Goal: Task Accomplishment & Management: Use online tool/utility

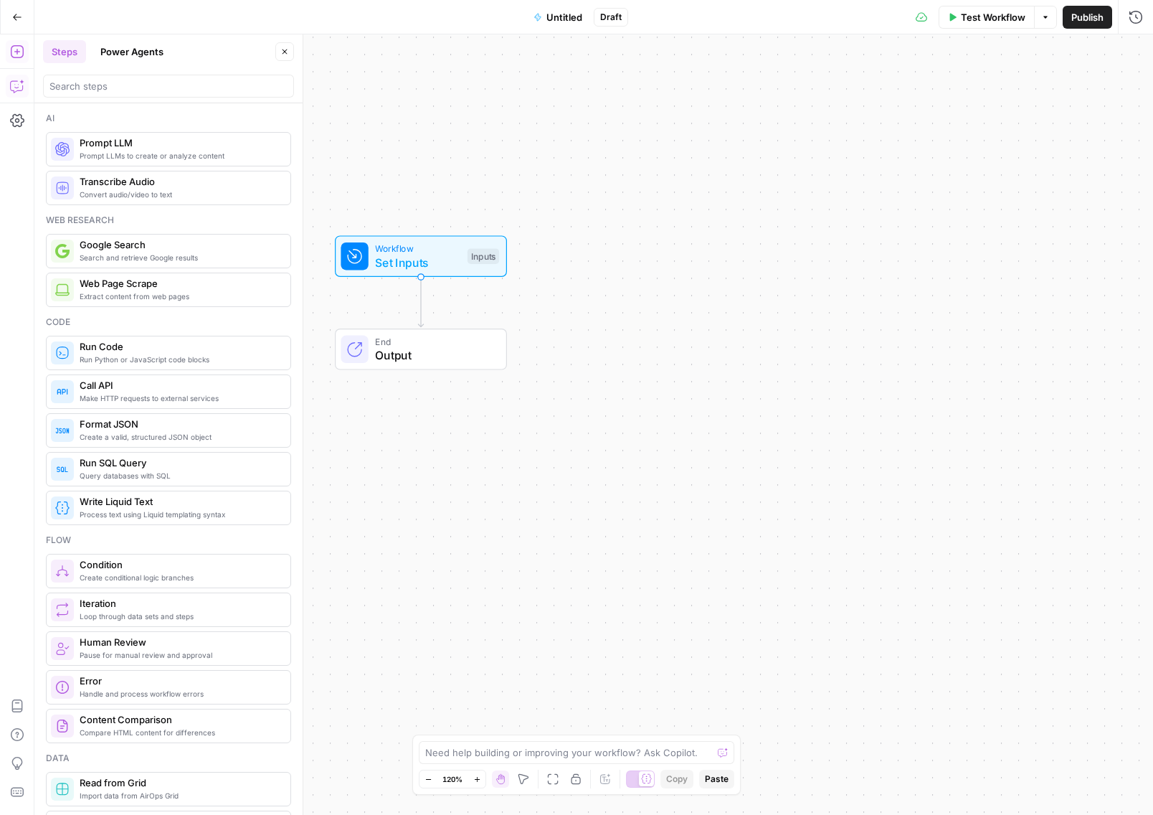
click at [13, 11] on button "Go Back" at bounding box center [17, 17] width 26 height 26
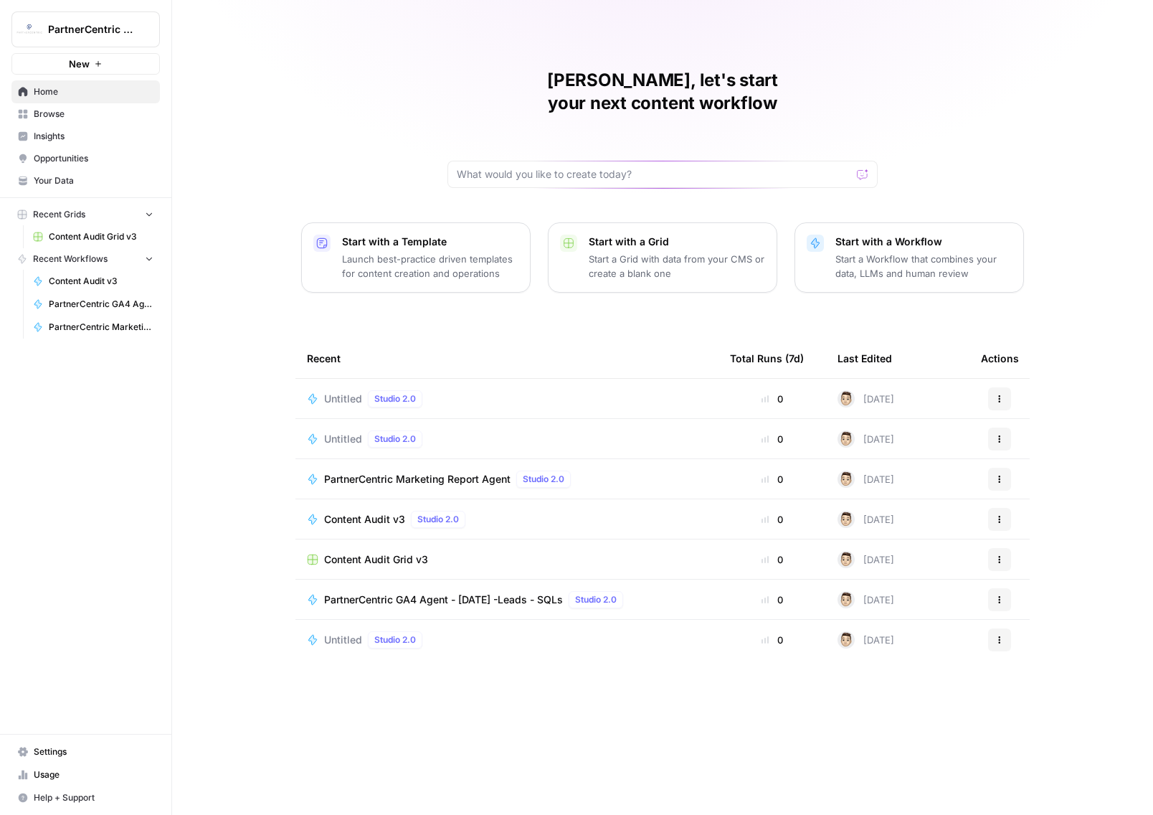
click at [1003, 387] on button "Actions" at bounding box center [999, 398] width 23 height 23
click at [1013, 445] on div "Delete" at bounding box center [1068, 440] width 136 height 14
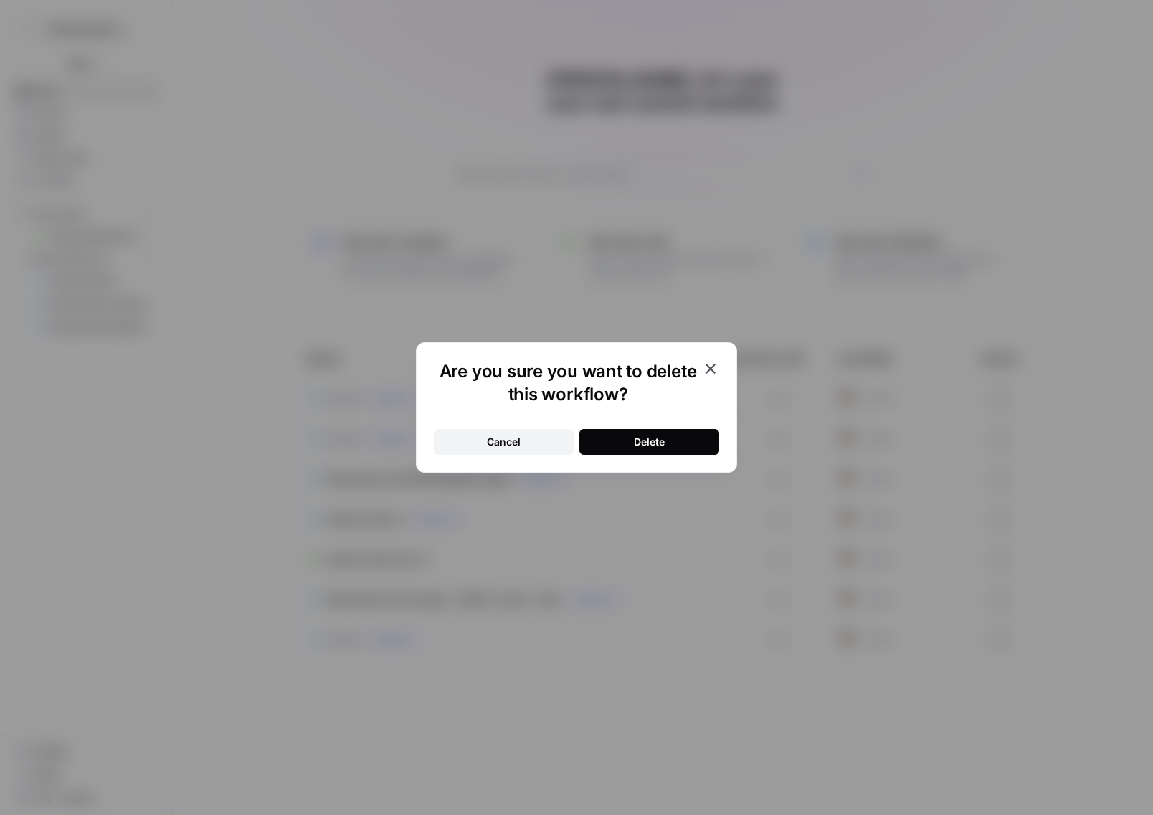
click at [706, 444] on button "Delete" at bounding box center [649, 442] width 140 height 26
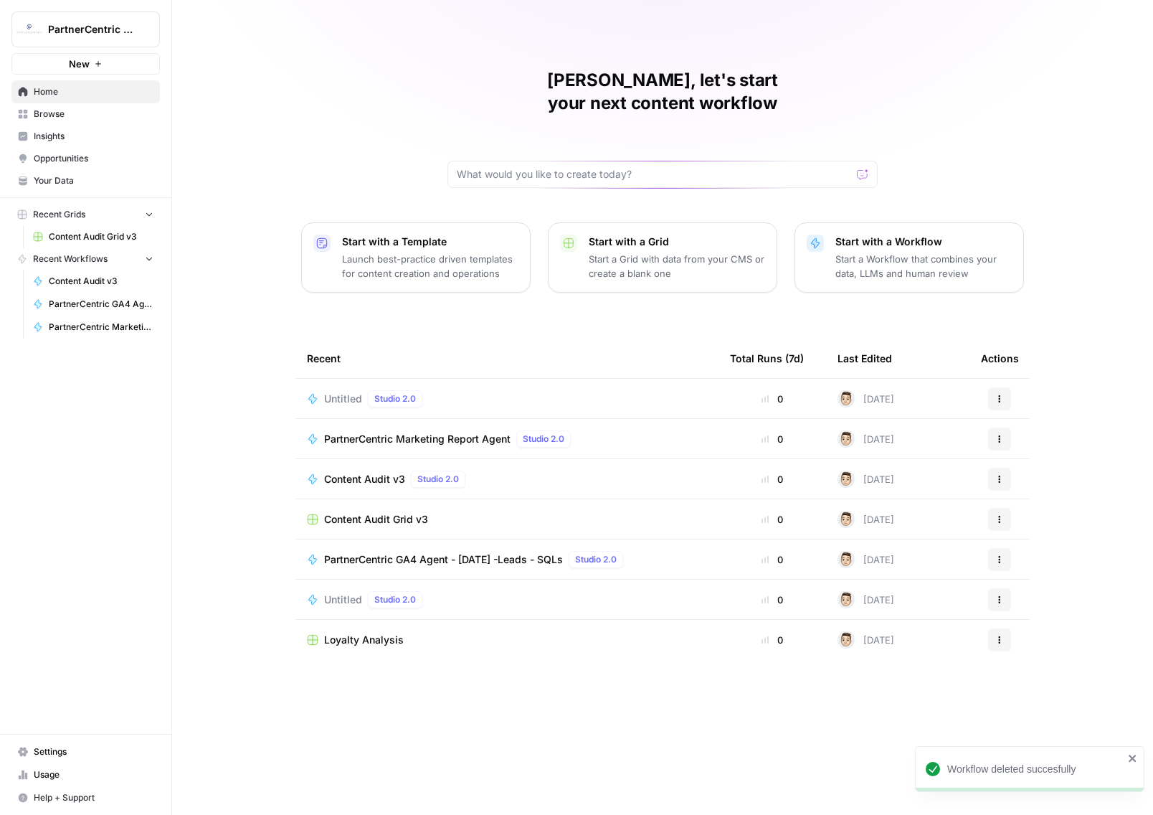
click at [1000, 394] on icon "button" at bounding box center [999, 398] width 9 height 9
click at [1021, 442] on span "Delete" at bounding box center [1073, 440] width 115 height 14
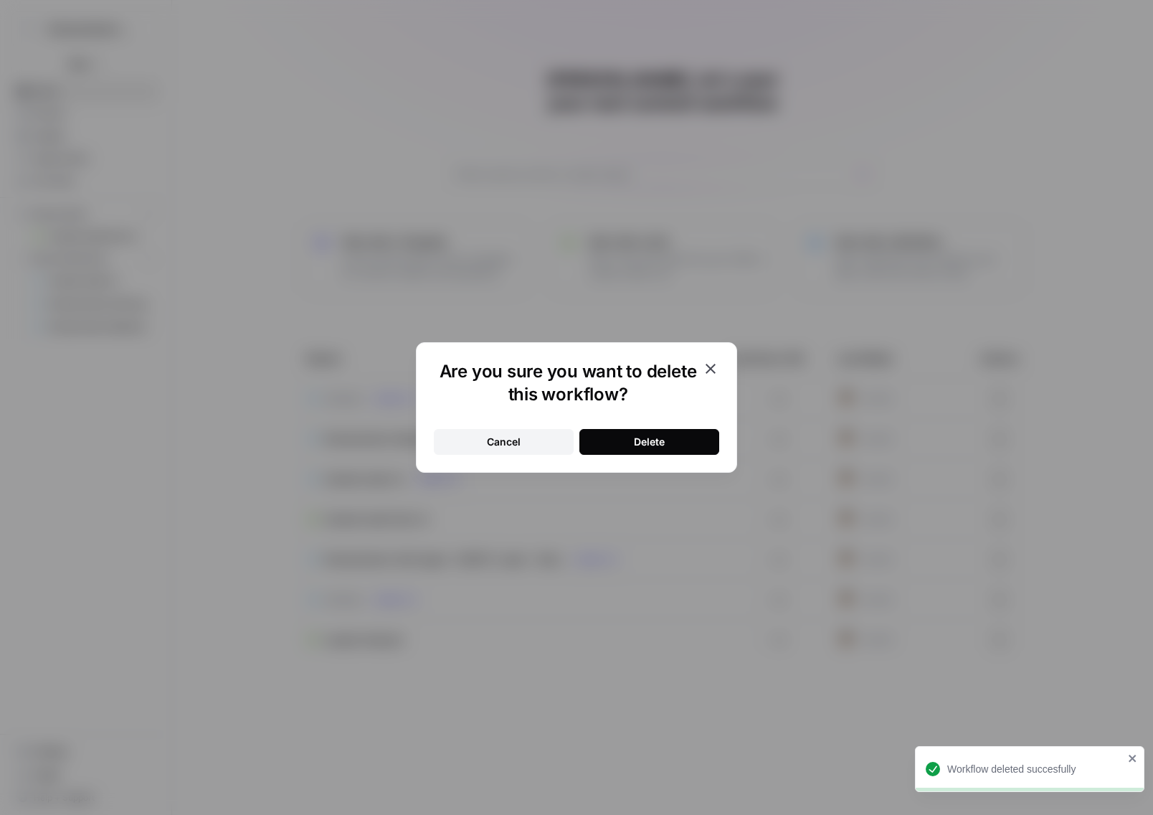
click at [675, 447] on button "Delete" at bounding box center [649, 442] width 140 height 26
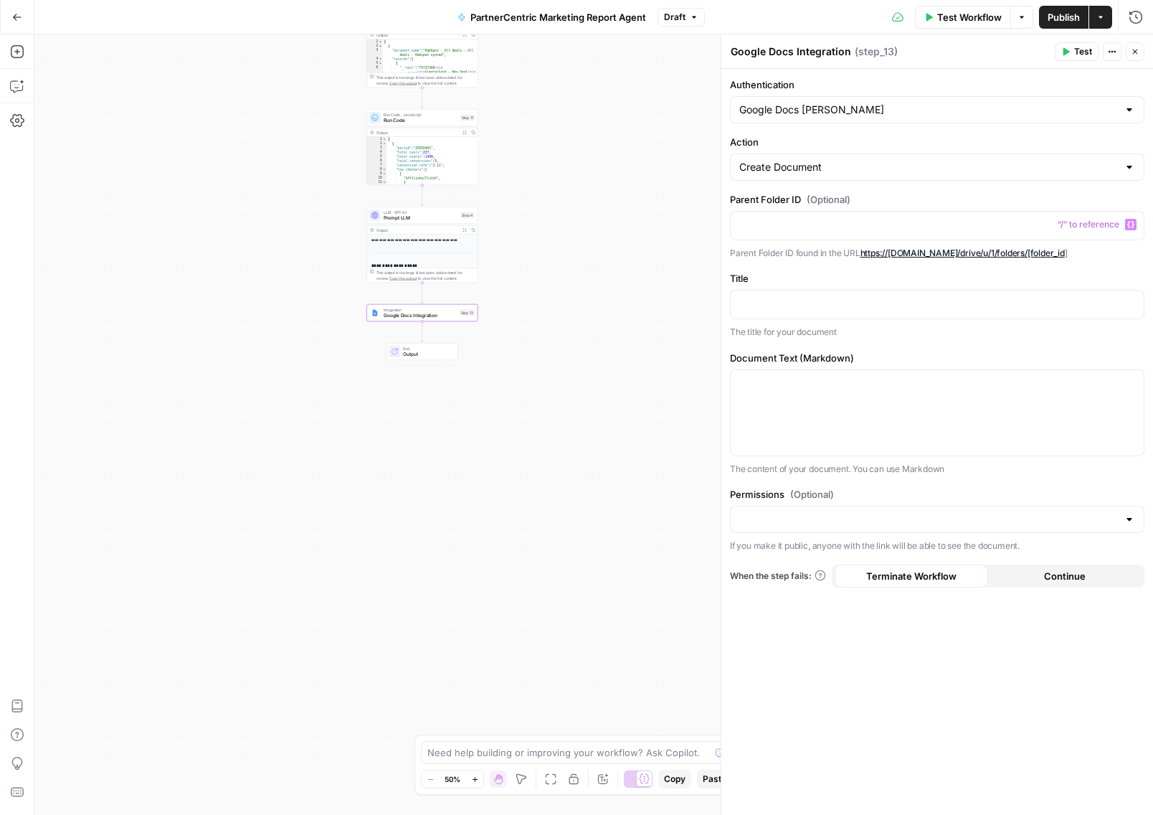
click at [1127, 56] on button "Close" at bounding box center [1135, 51] width 19 height 19
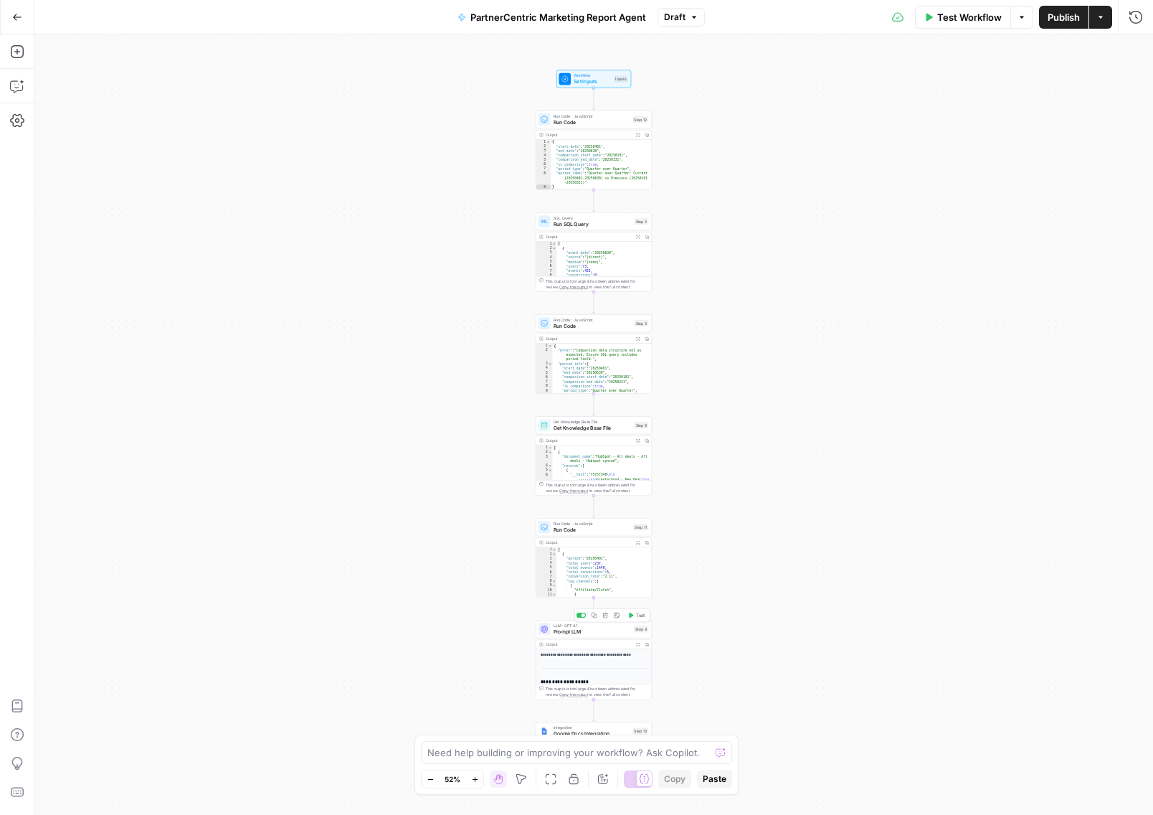
click at [815, 637] on div "Workflow Set Inputs Inputs Run Code · JavaScript Run Code Step 12 Output Expand…" at bounding box center [593, 424] width 1119 height 780
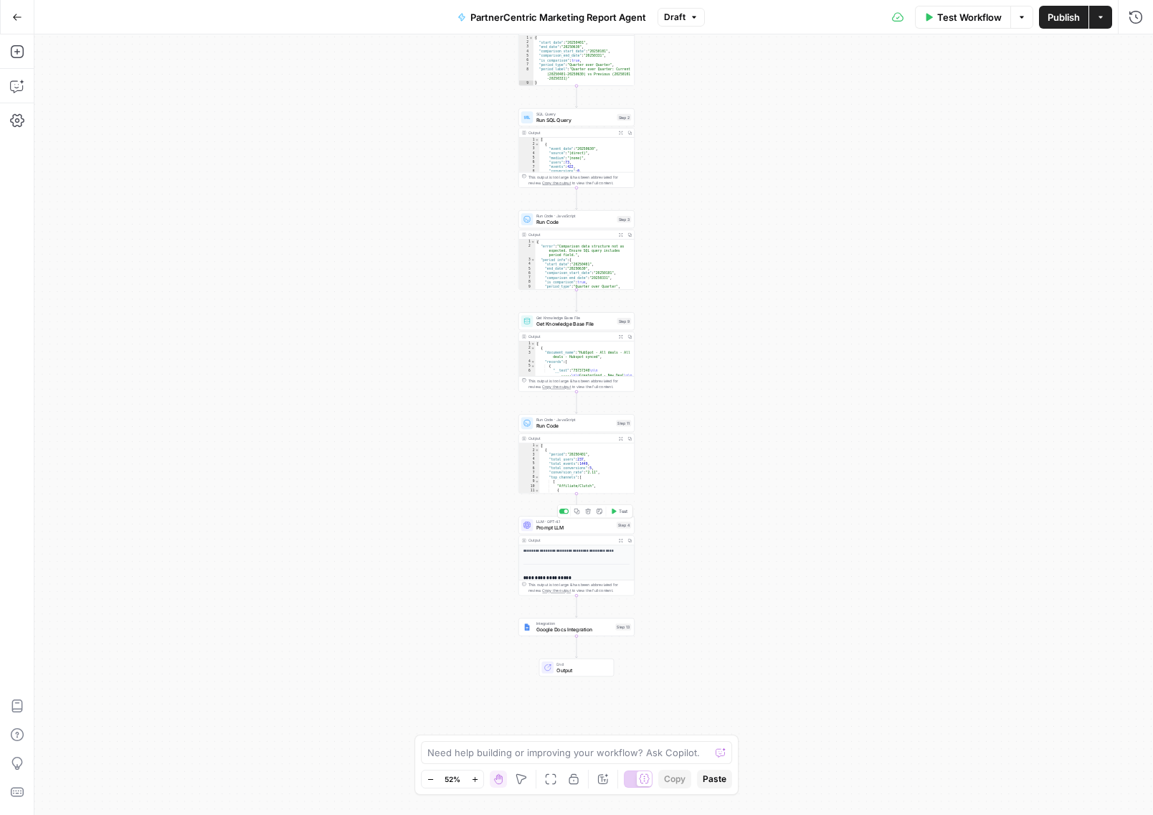
drag, startPoint x: 809, startPoint y: 652, endPoint x: 778, endPoint y: 495, distance: 160.0
click at [778, 495] on div "Workflow Set Inputs Inputs Run Code · JavaScript Run Code Step 12 Output Expand…" at bounding box center [593, 424] width 1119 height 780
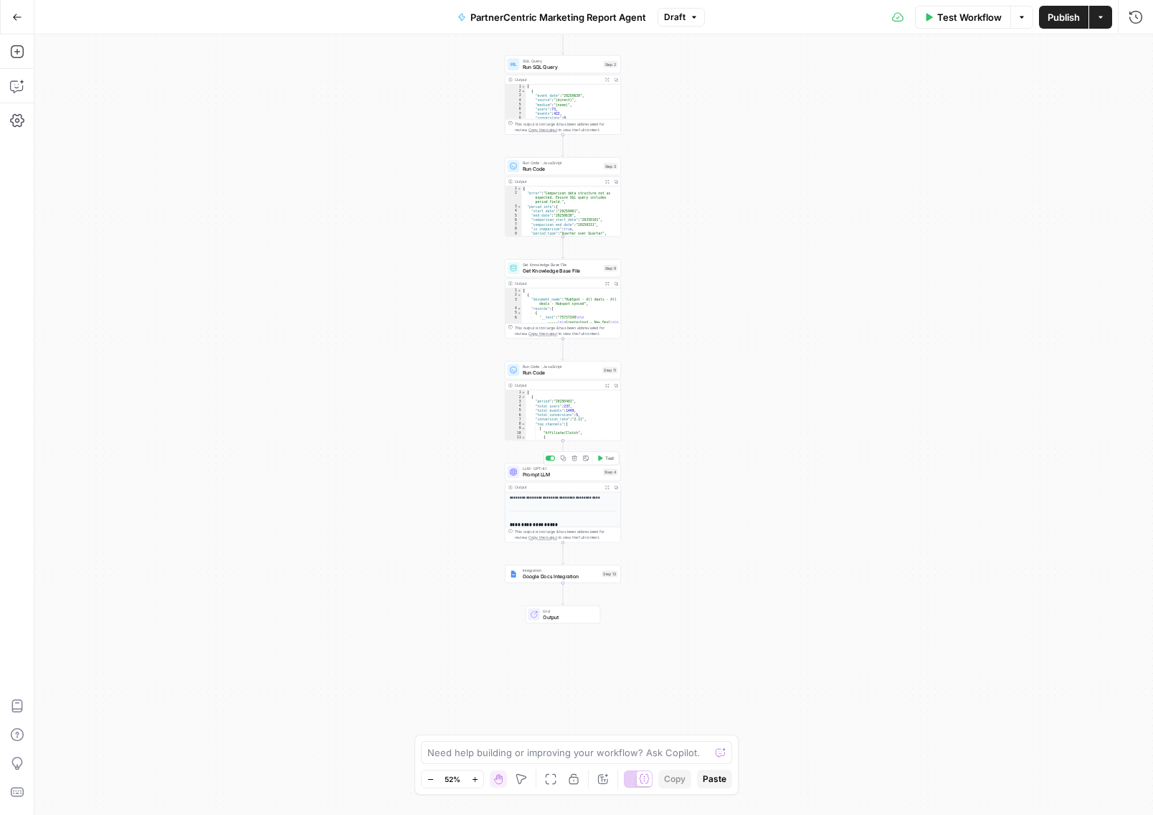
click at [559, 572] on span "Google Docs Integration" at bounding box center [561, 575] width 77 height 7
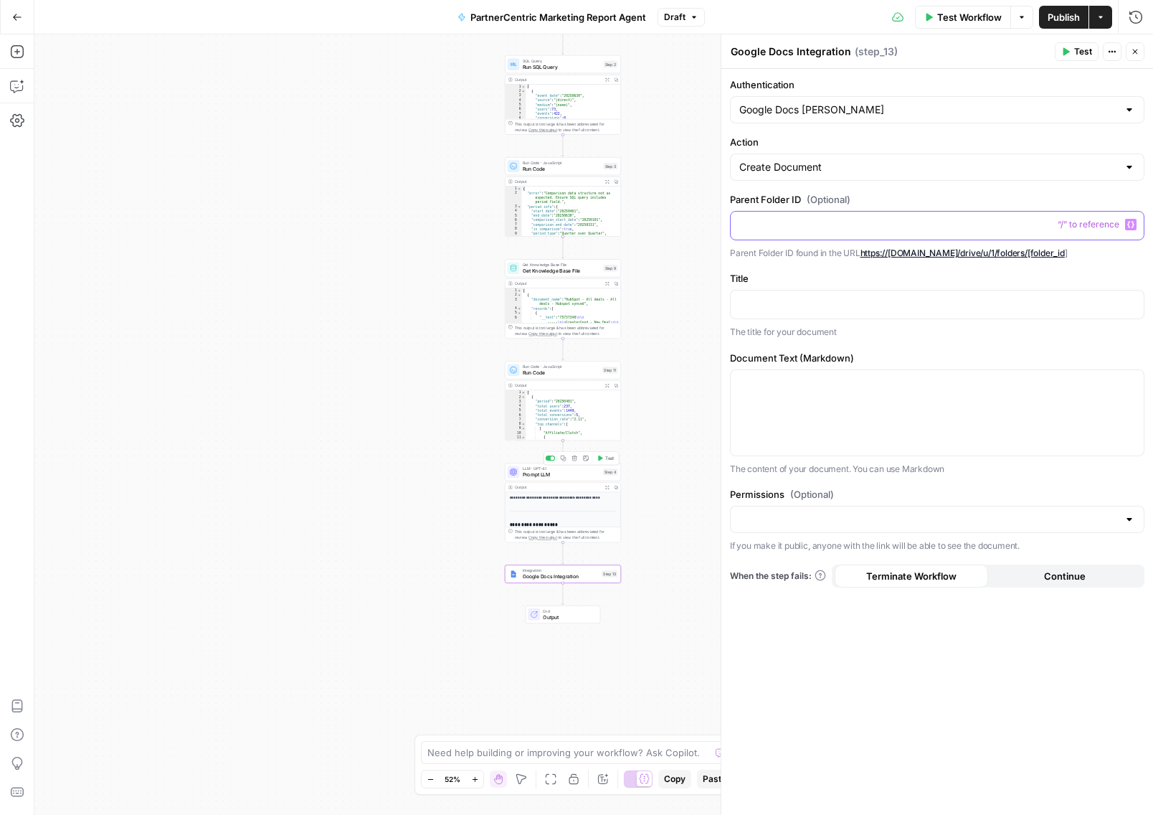
click at [789, 219] on p at bounding box center [937, 224] width 396 height 14
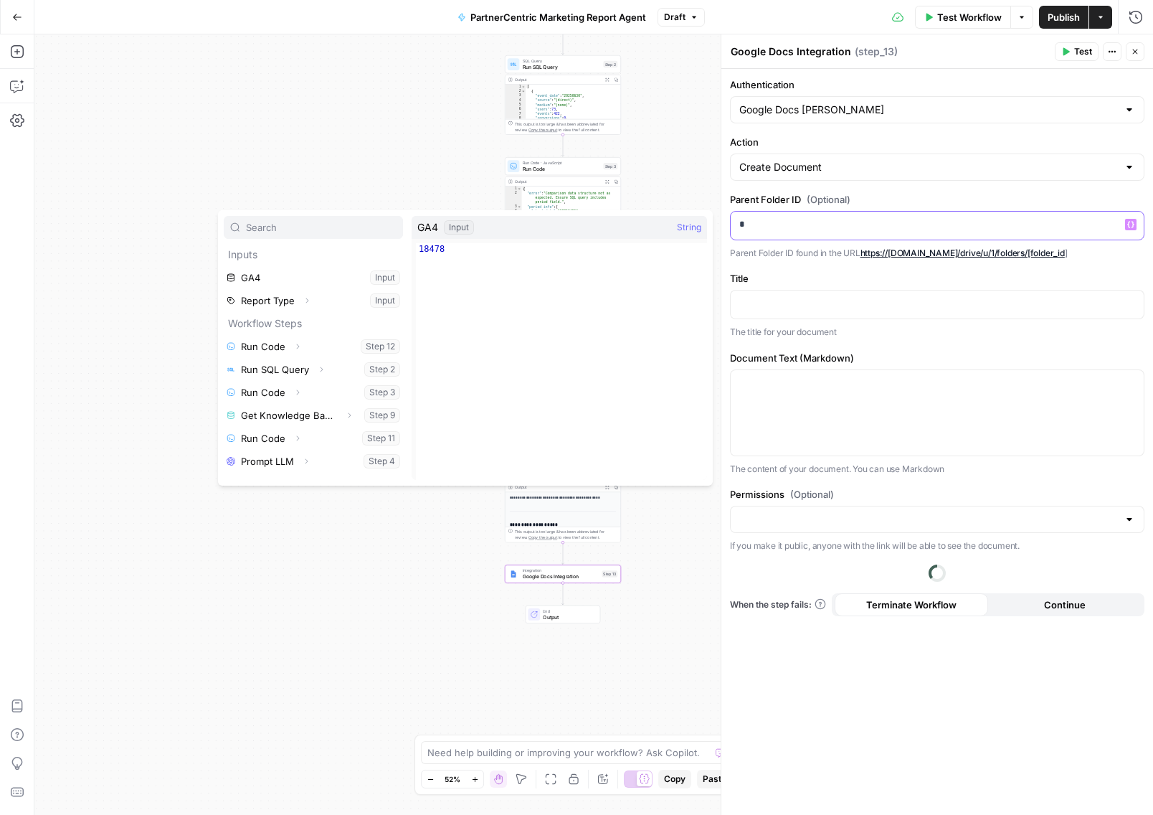
click at [929, 229] on p "*" at bounding box center [937, 224] width 397 height 14
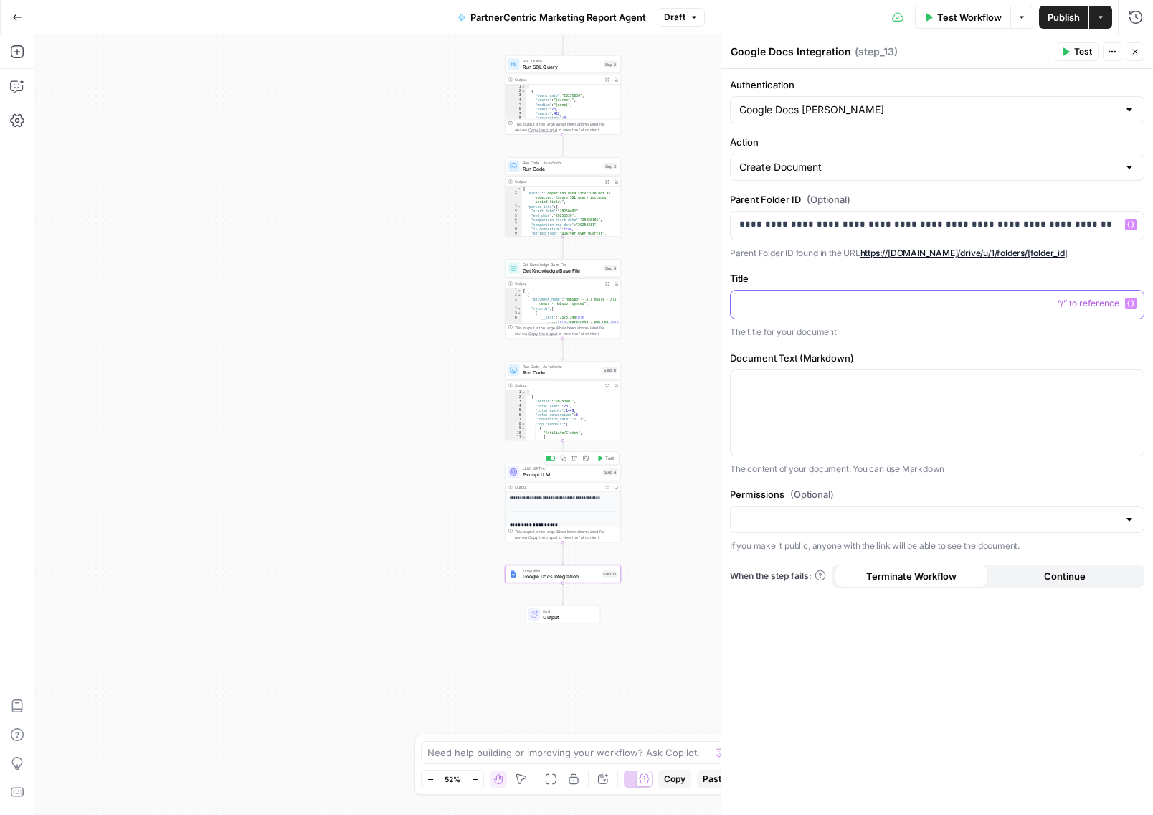
click at [829, 316] on div at bounding box center [937, 304] width 413 height 28
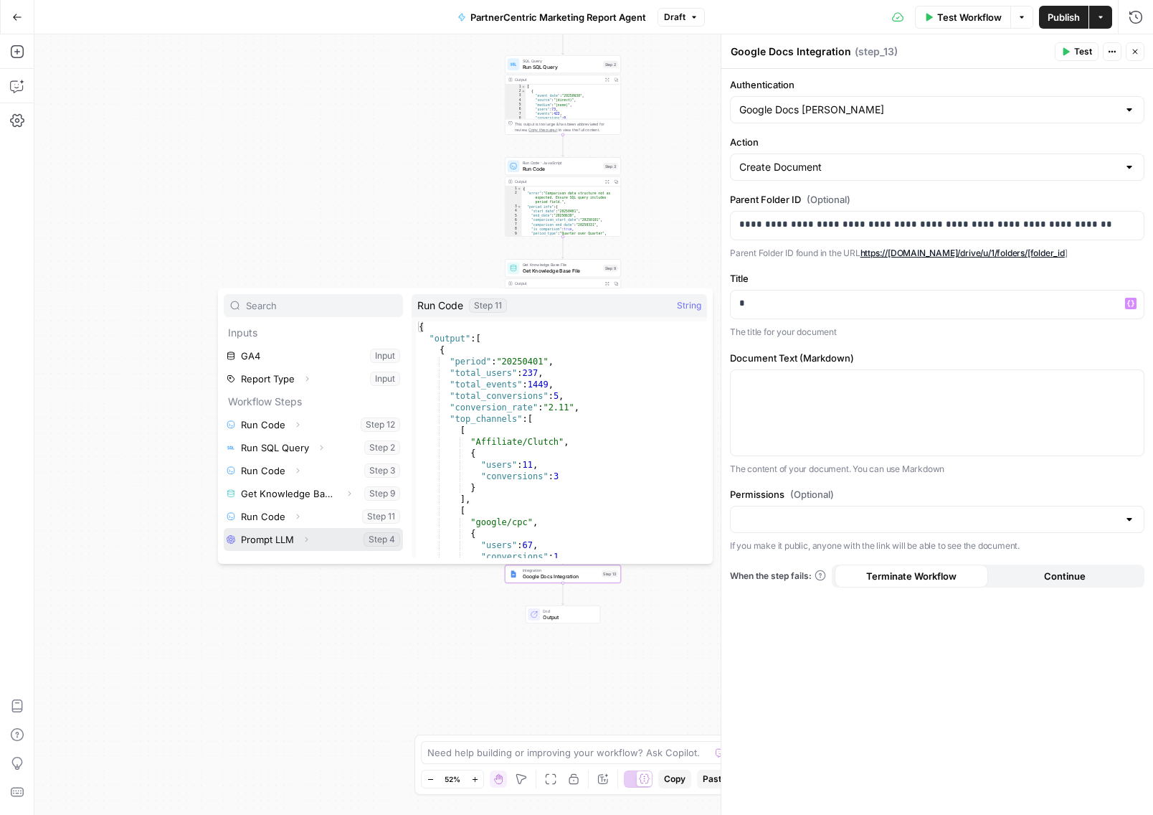
click at [310, 544] on button "Expand" at bounding box center [306, 539] width 19 height 19
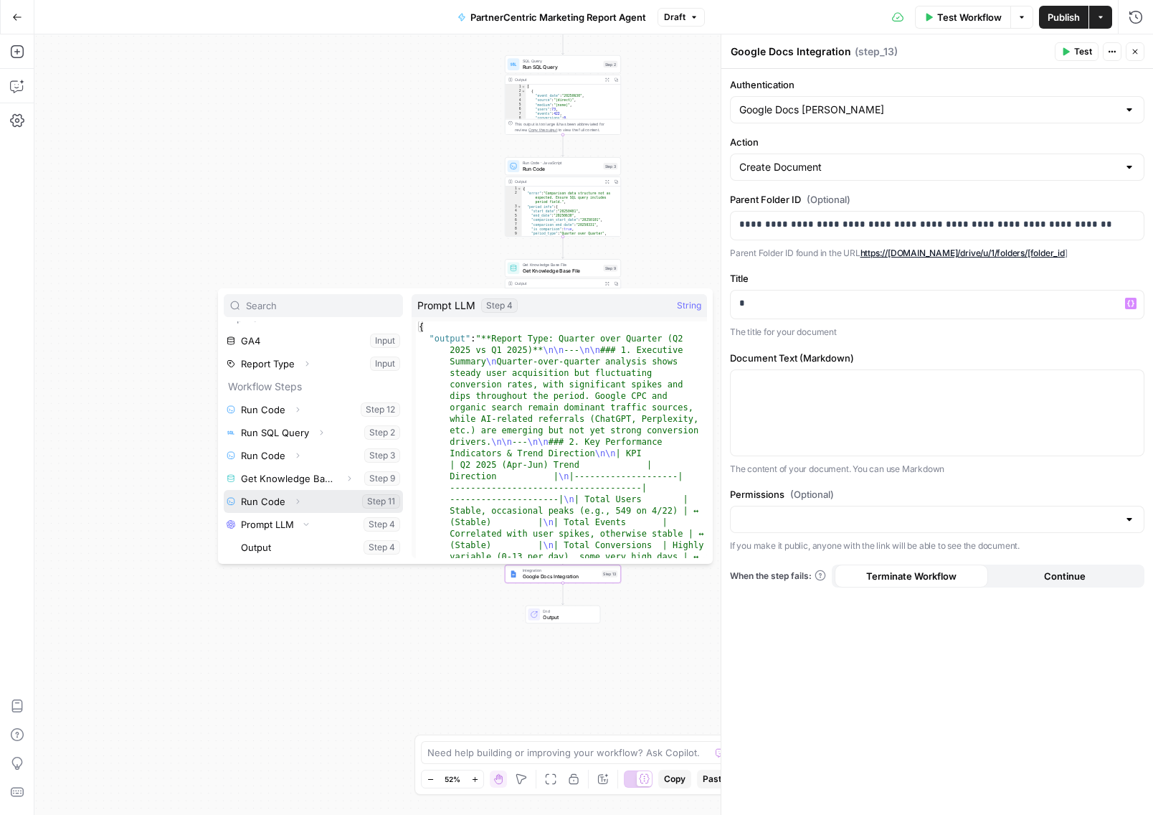
click at [297, 499] on icon "button" at bounding box center [298, 501] width 3 height 5
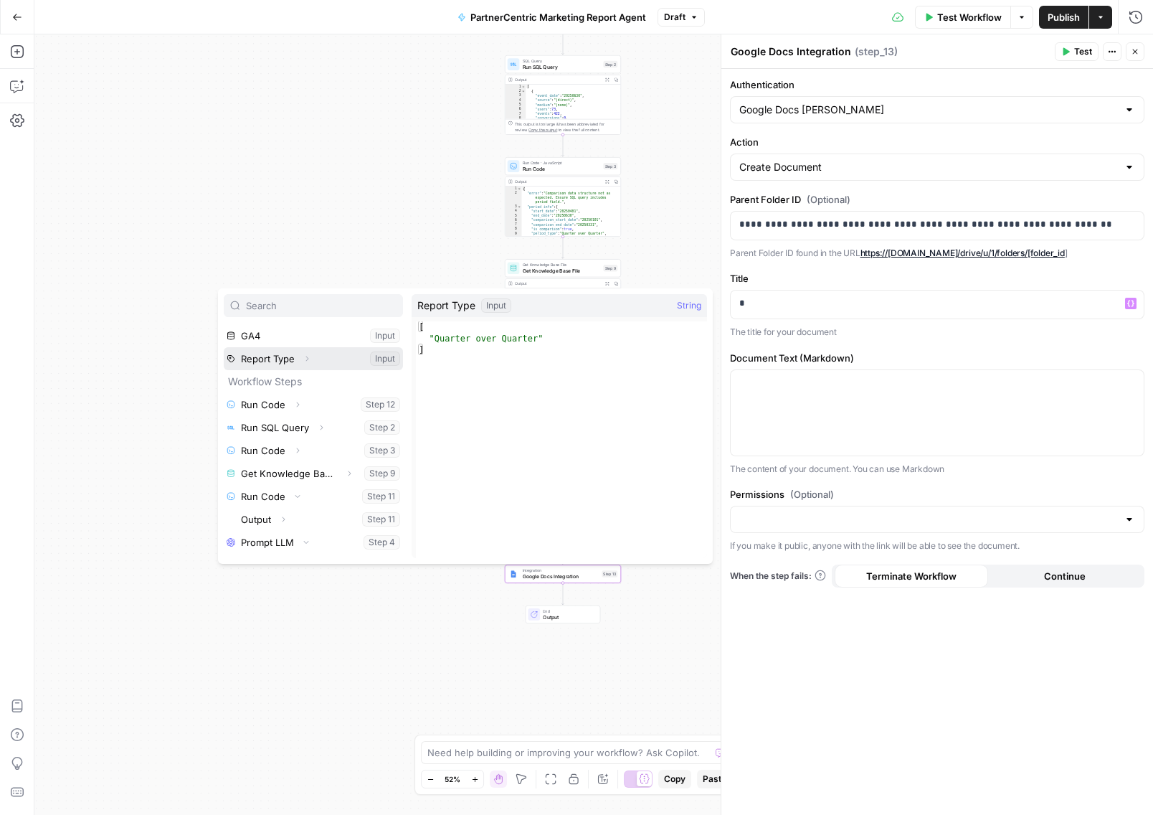
click at [307, 360] on icon "button" at bounding box center [307, 358] width 9 height 9
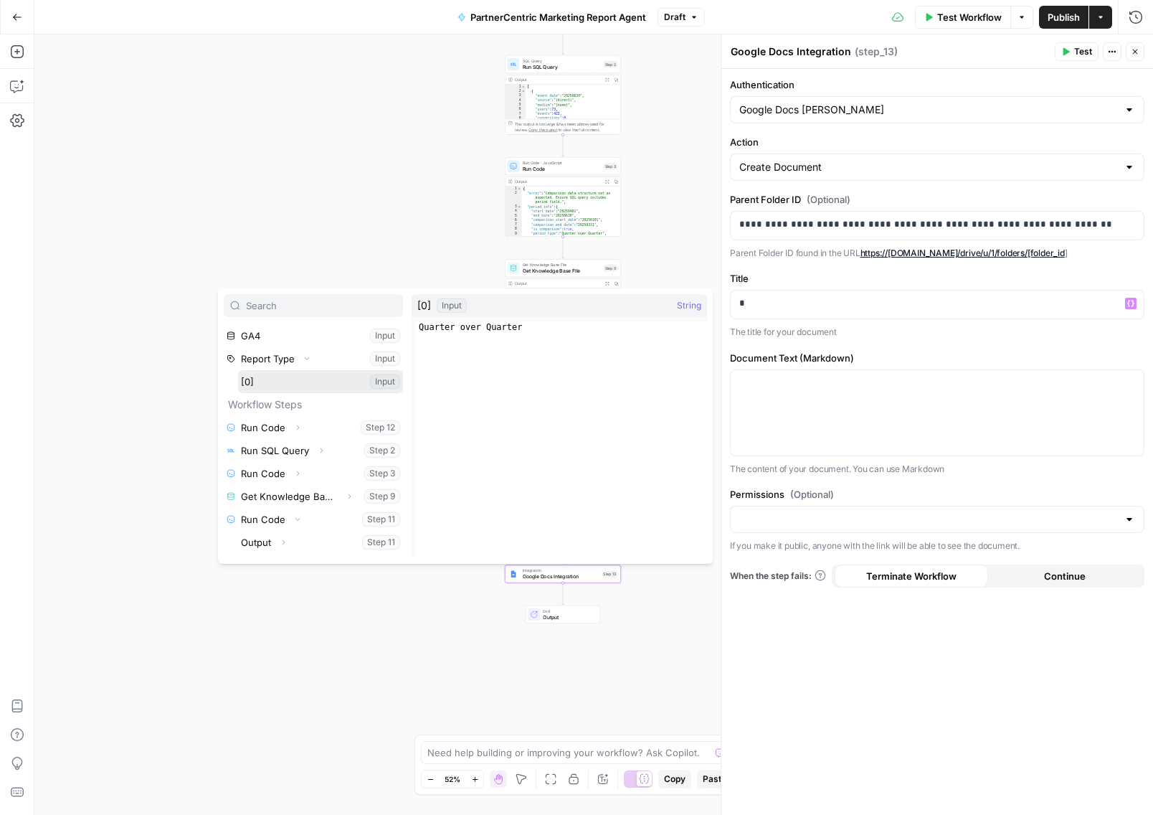
click at [270, 383] on button "Select variable [0]" at bounding box center [320, 381] width 165 height 23
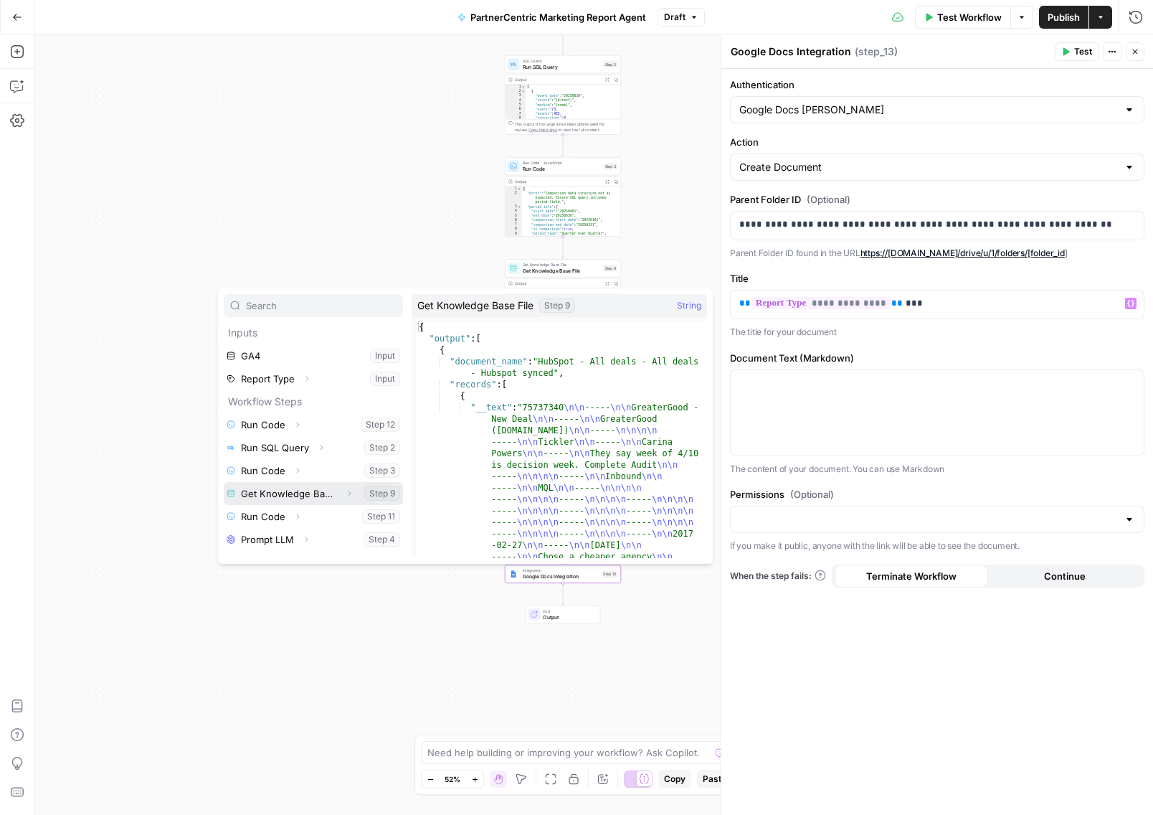
click at [351, 494] on icon "button" at bounding box center [349, 493] width 9 height 9
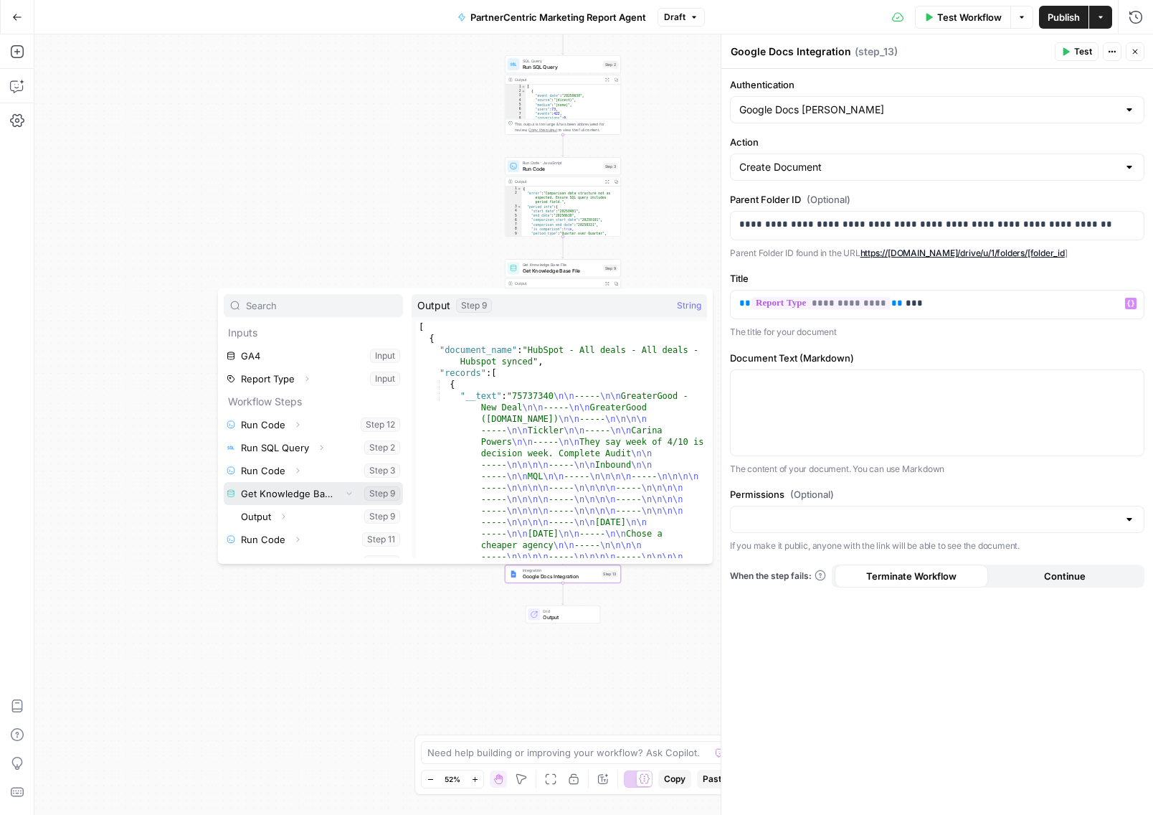
scroll to position [10, 0]
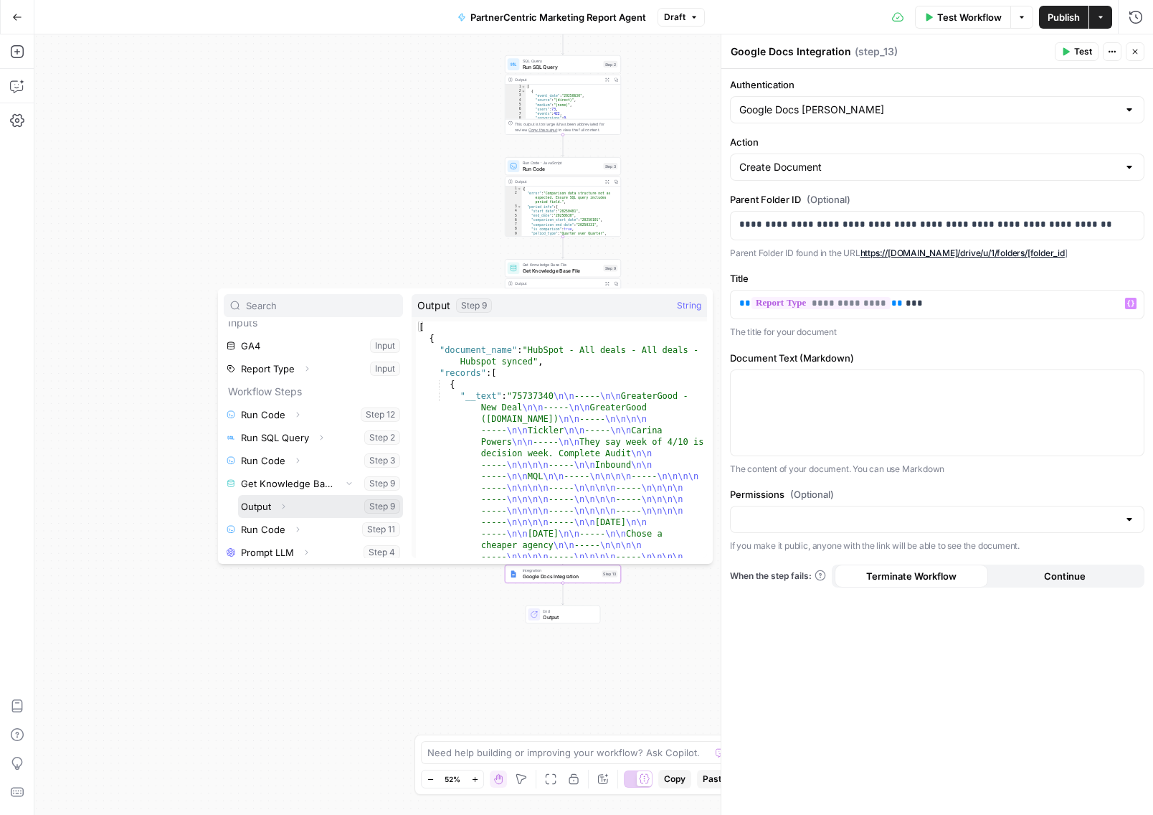
click at [293, 508] on button "Select variable Output" at bounding box center [320, 506] width 165 height 23
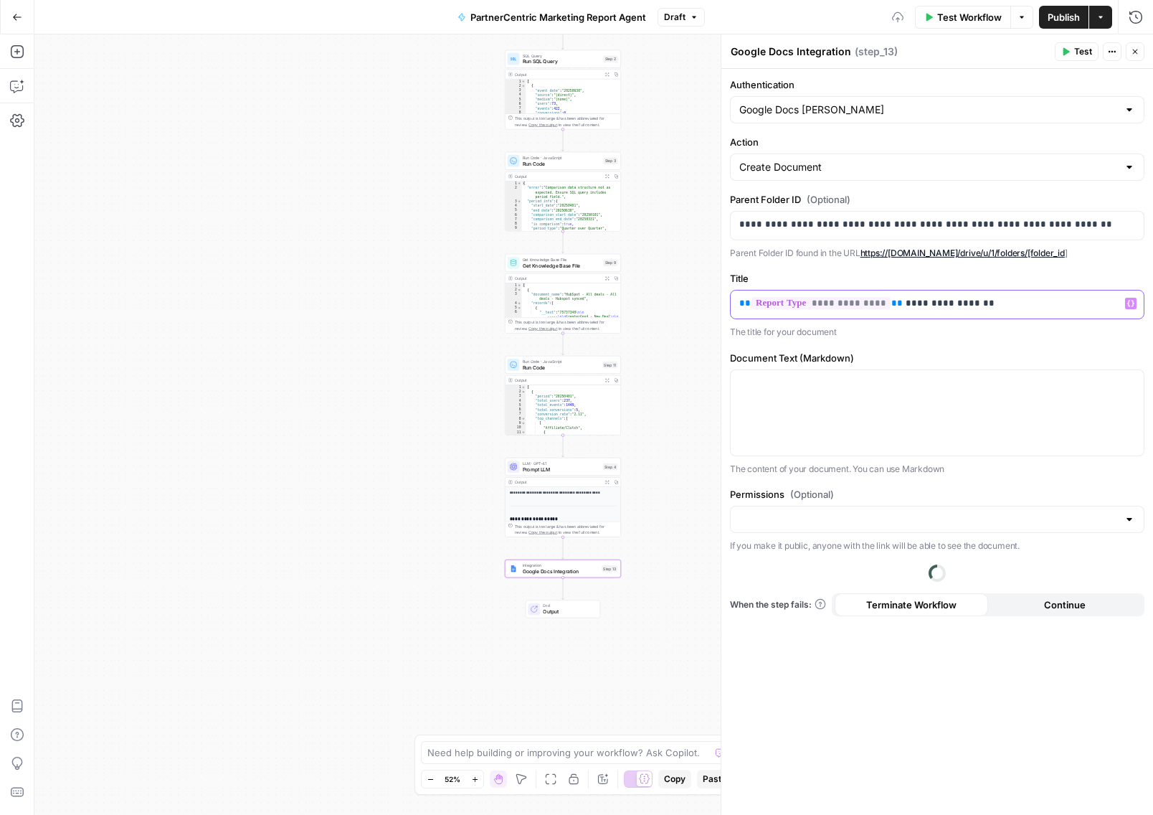
click at [975, 298] on p "**********" at bounding box center [937, 303] width 397 height 14
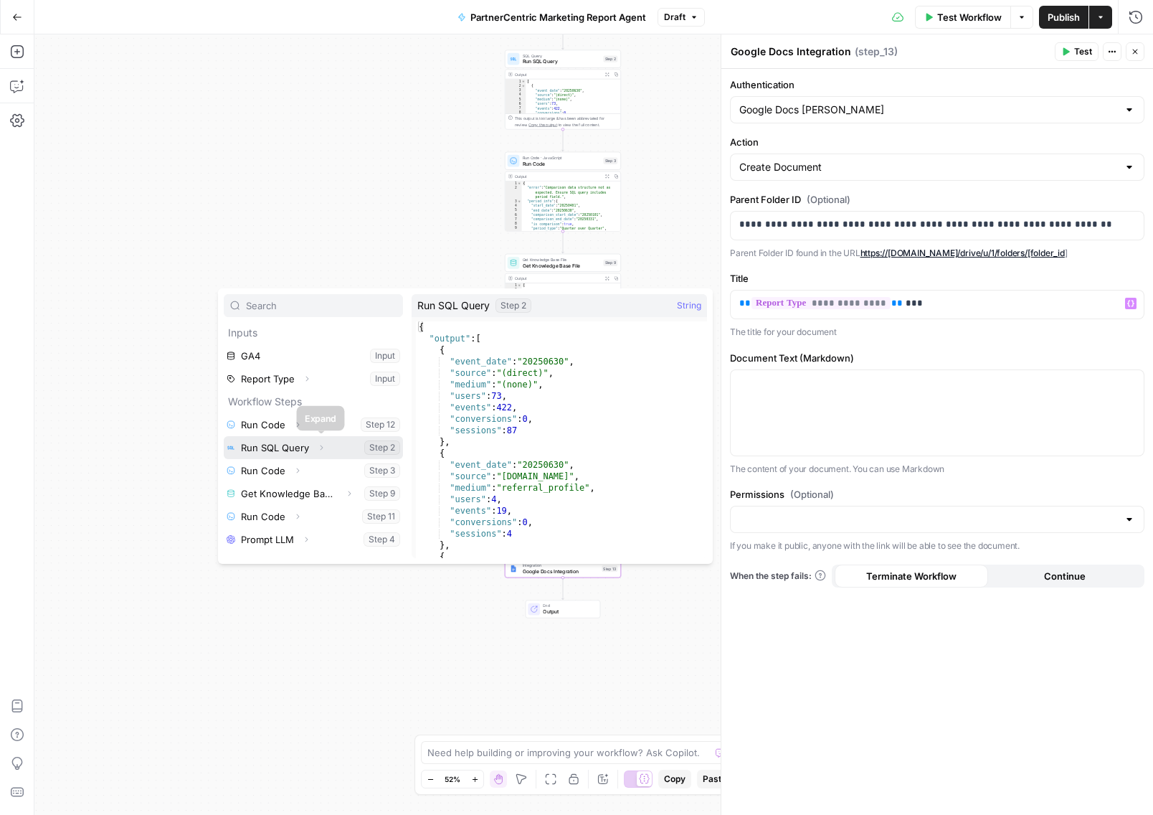
click at [319, 450] on icon "button" at bounding box center [321, 447] width 9 height 9
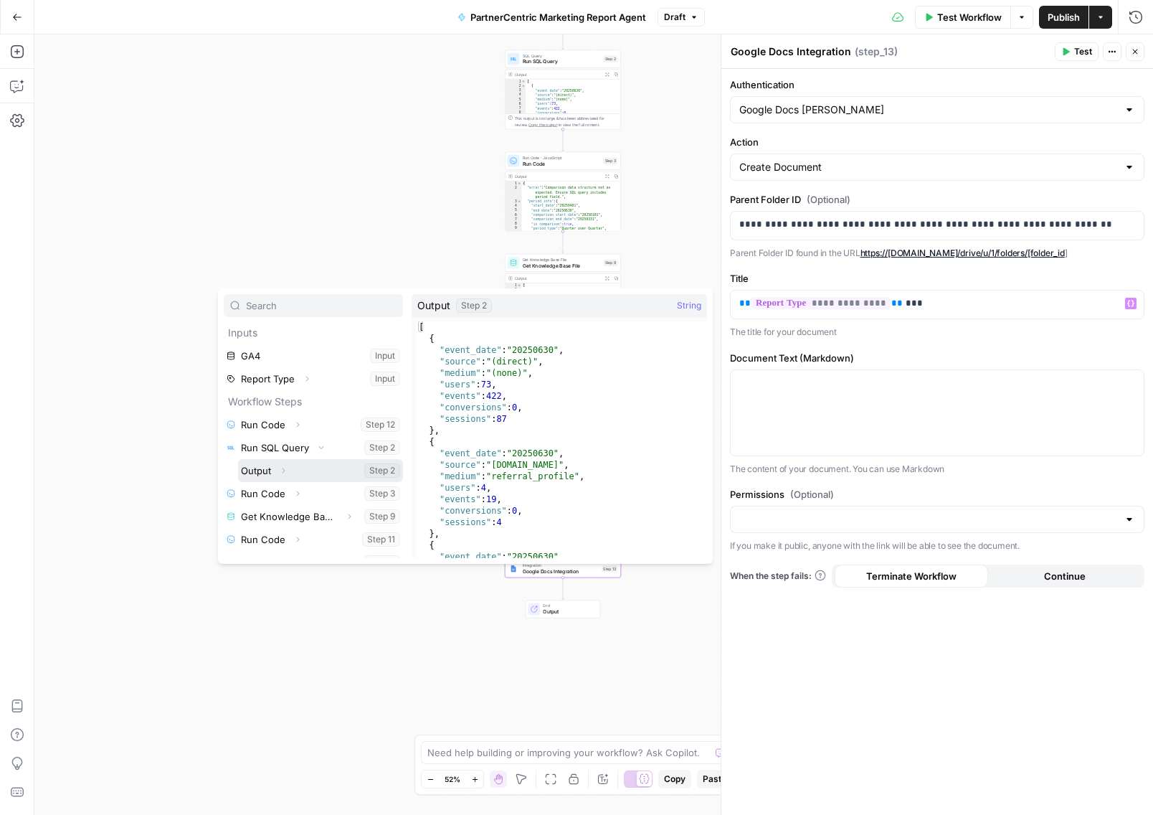
click at [290, 473] on button "Expand" at bounding box center [283, 470] width 19 height 19
click at [283, 471] on icon "button" at bounding box center [284, 470] width 3 height 5
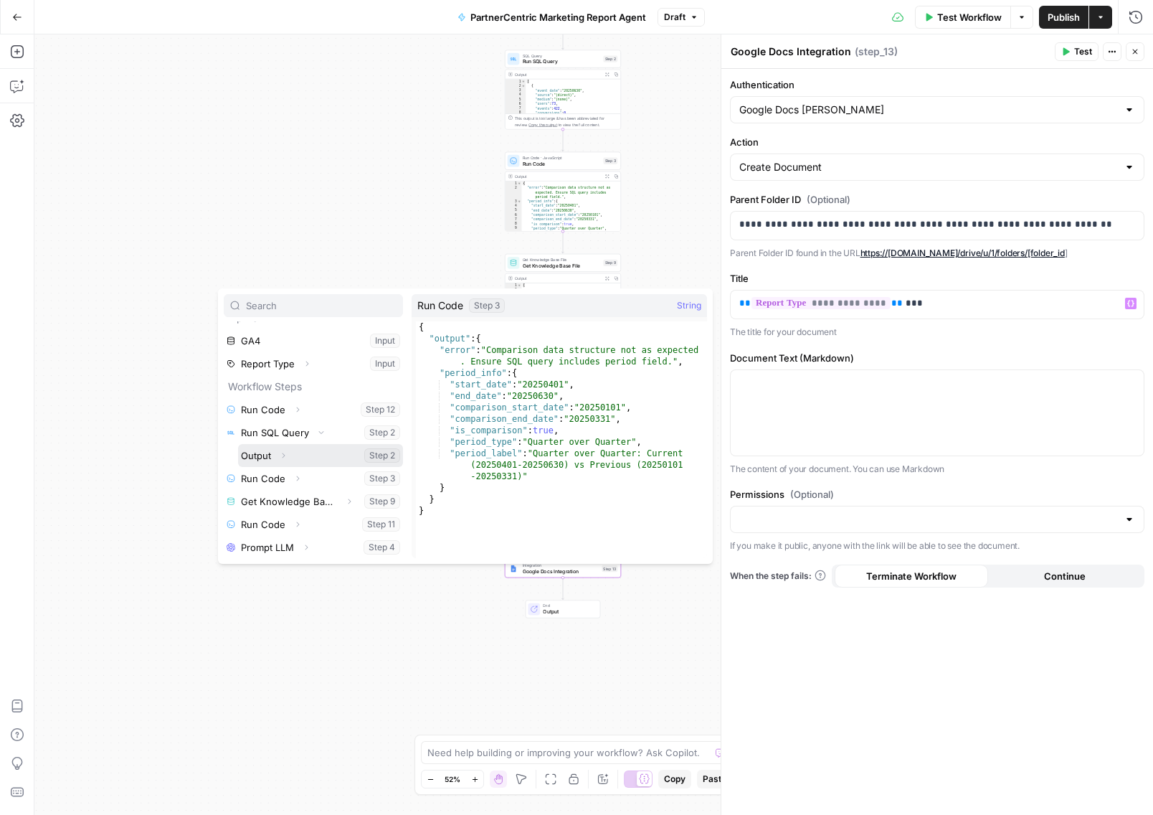
scroll to position [4, 0]
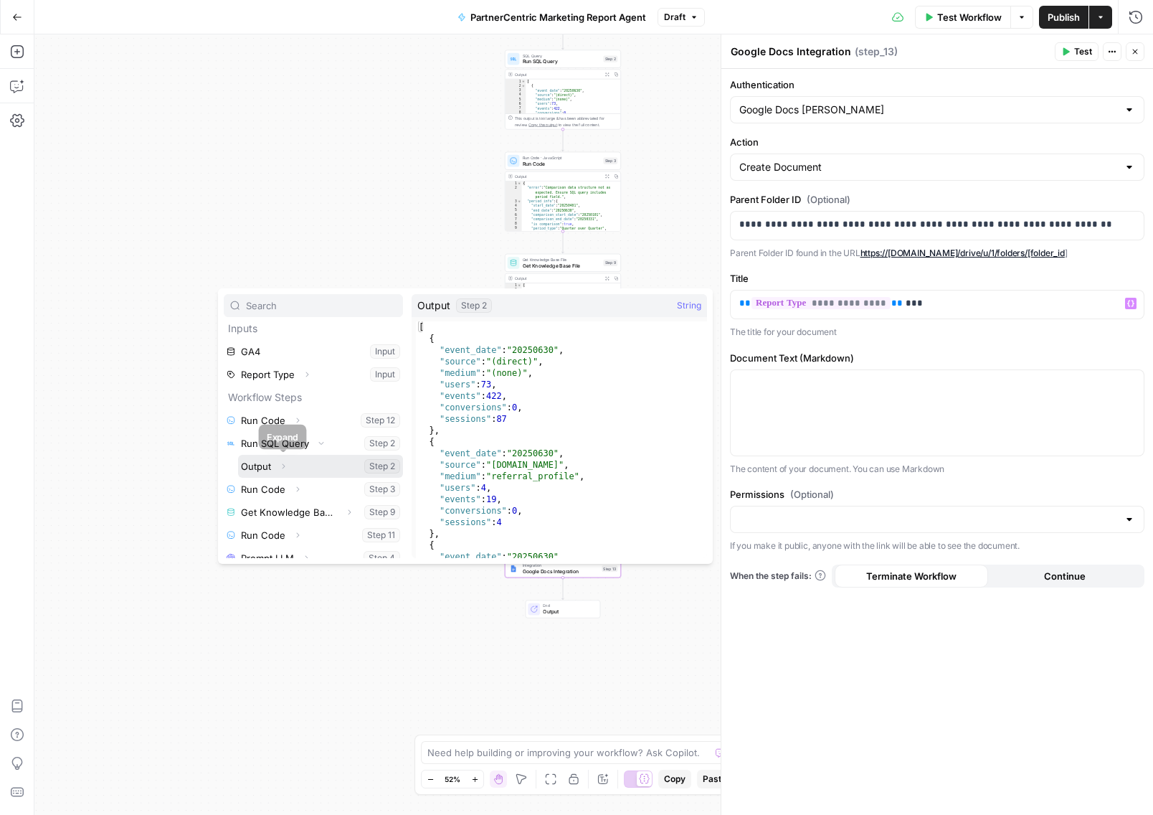
click at [285, 465] on icon "button" at bounding box center [283, 466] width 9 height 9
click at [298, 422] on icon "button" at bounding box center [297, 420] width 9 height 9
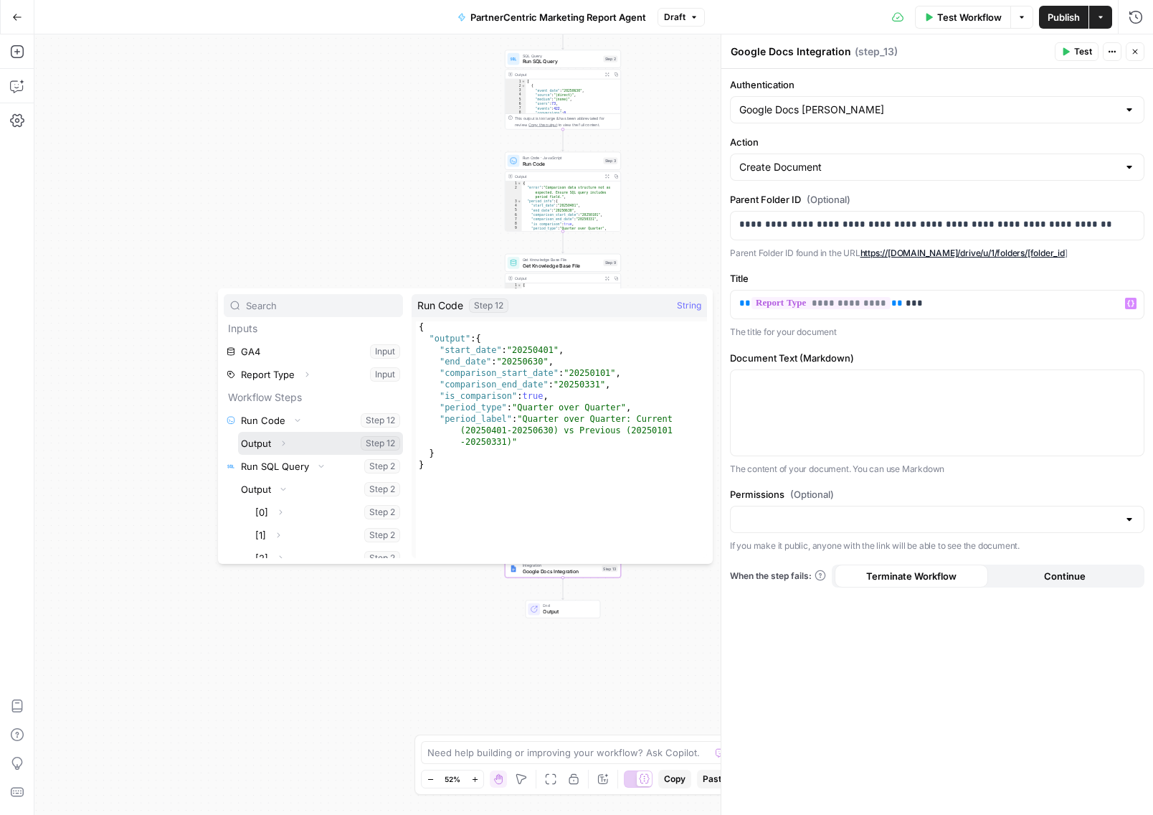
click at [286, 447] on button "Expand" at bounding box center [283, 443] width 19 height 19
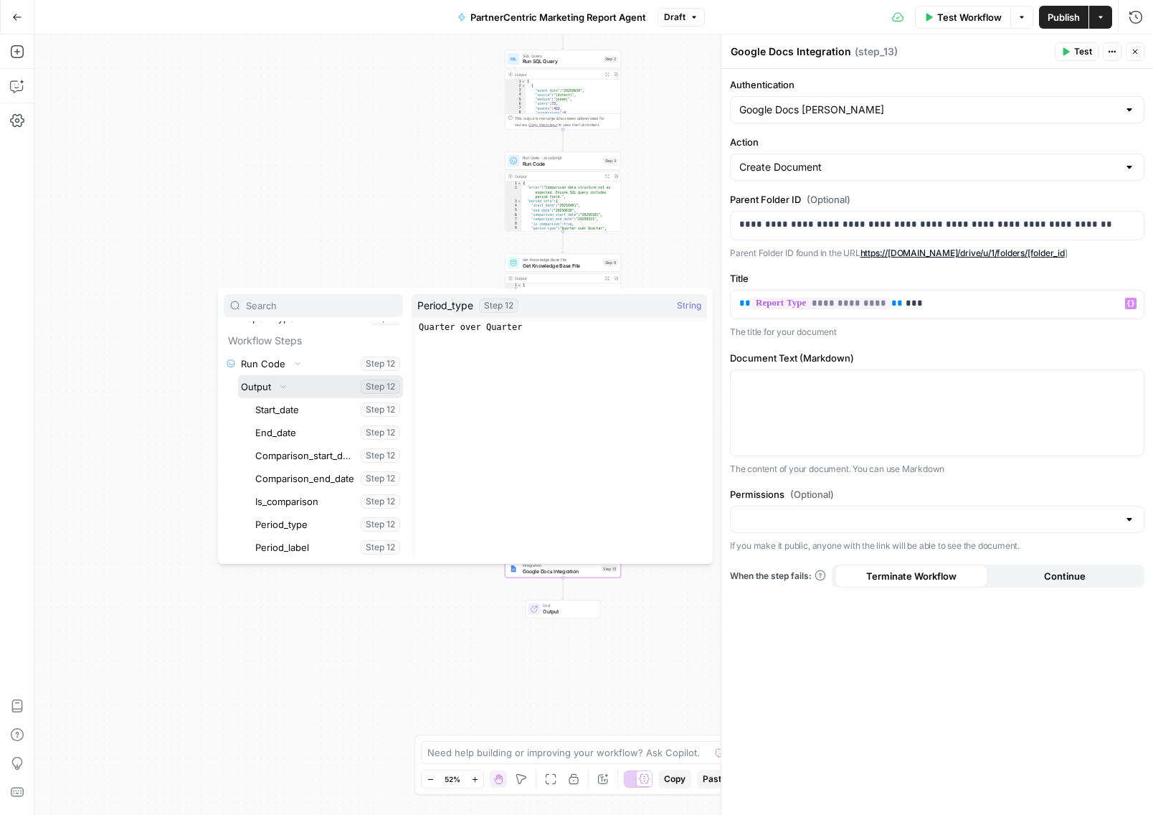
scroll to position [91, 0]
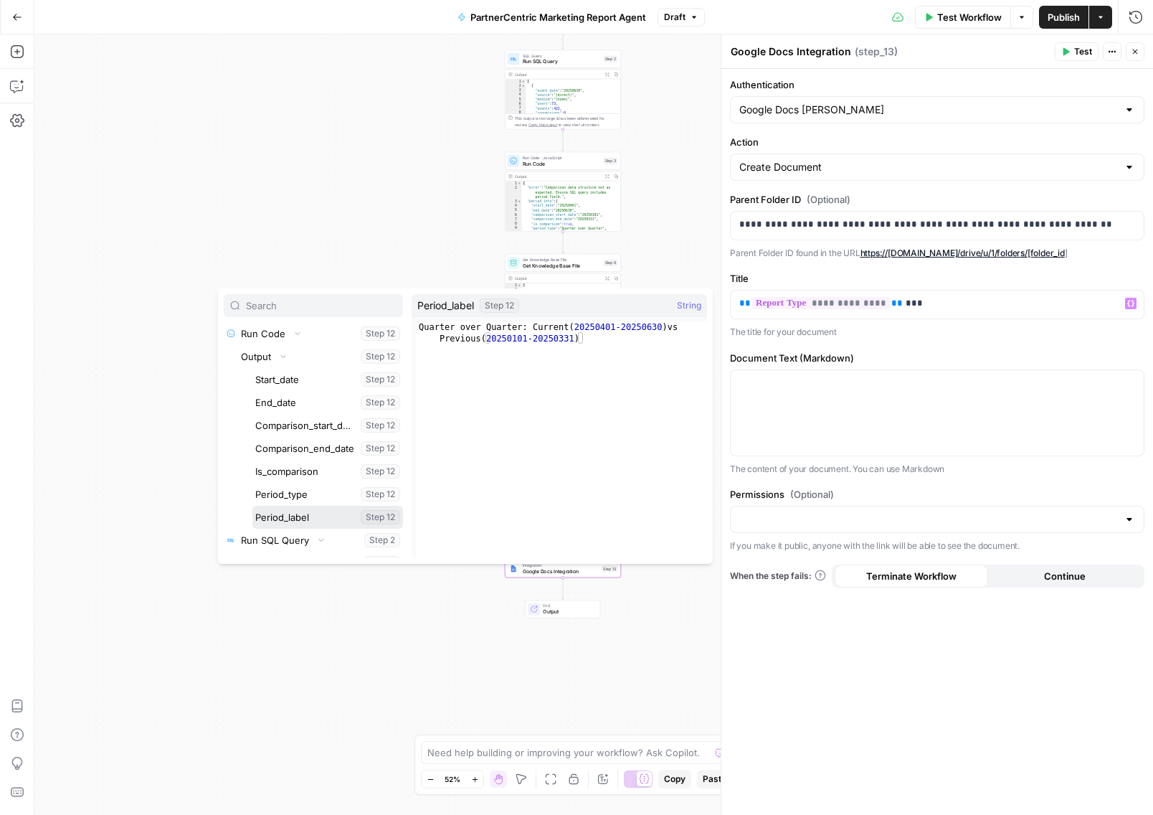
click at [292, 516] on button "Select variable Period_label" at bounding box center [327, 517] width 151 height 23
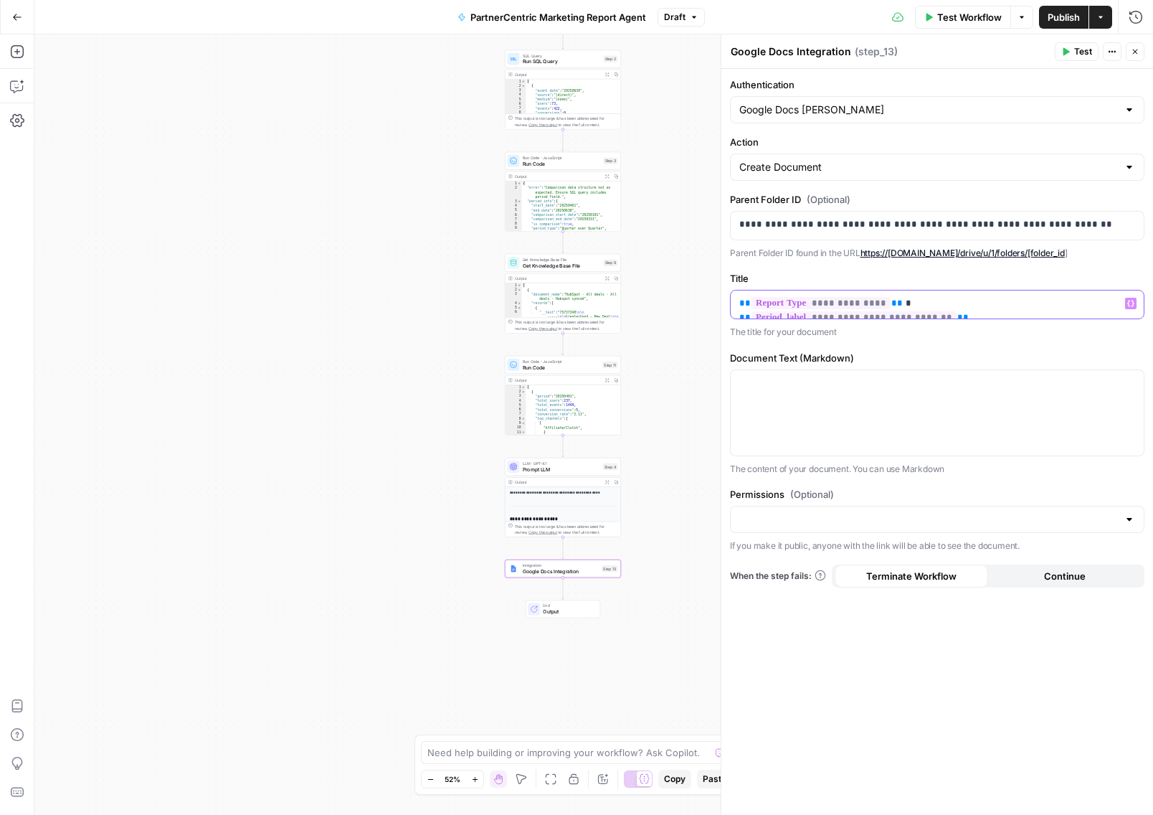
drag, startPoint x: 819, startPoint y: 301, endPoint x: 731, endPoint y: 298, distance: 87.6
click at [731, 298] on div "**********" at bounding box center [937, 304] width 413 height 28
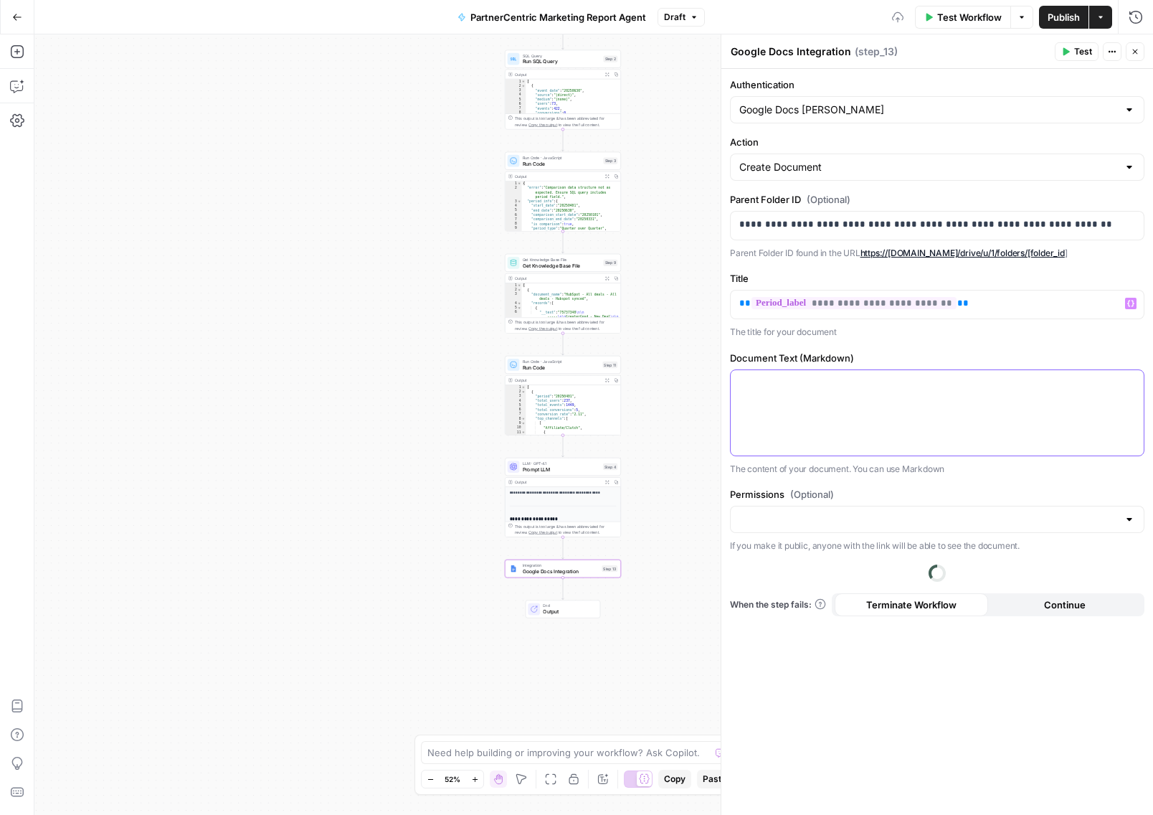
click at [788, 387] on p at bounding box center [937, 383] width 396 height 14
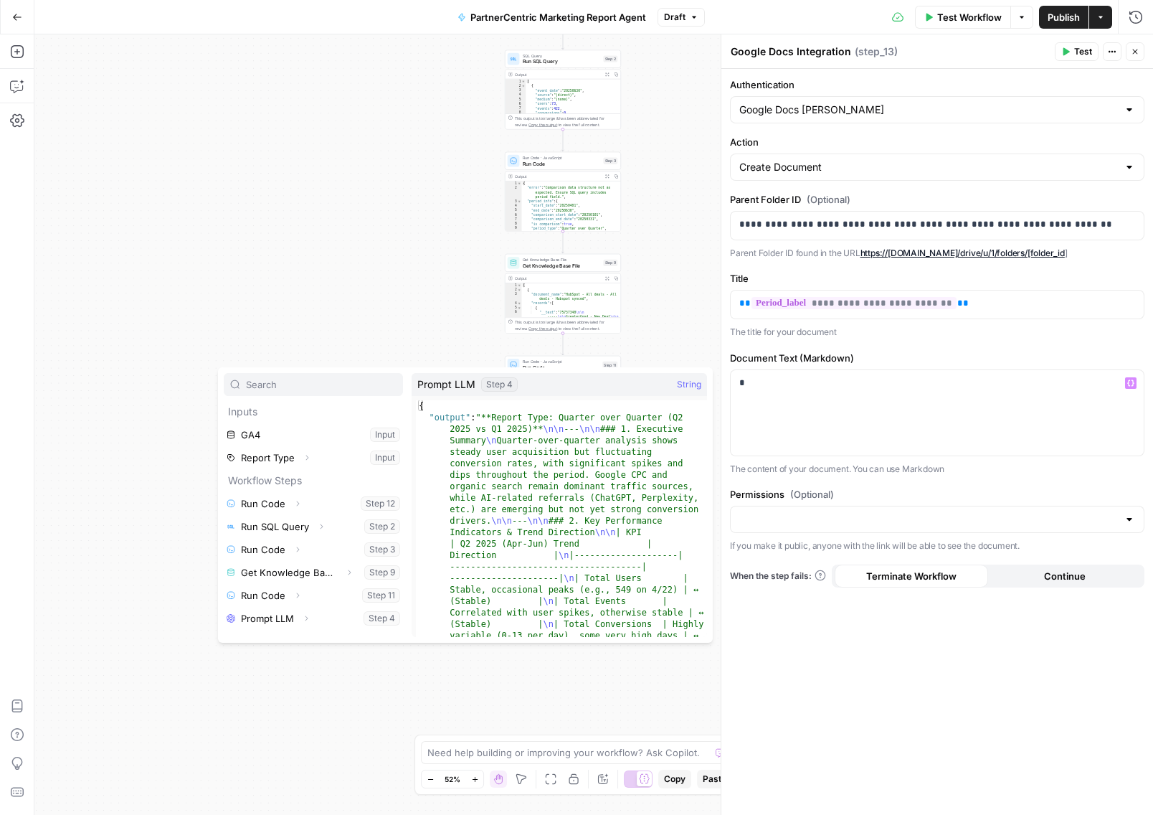
click at [306, 617] on icon "button" at bounding box center [306, 618] width 9 height 9
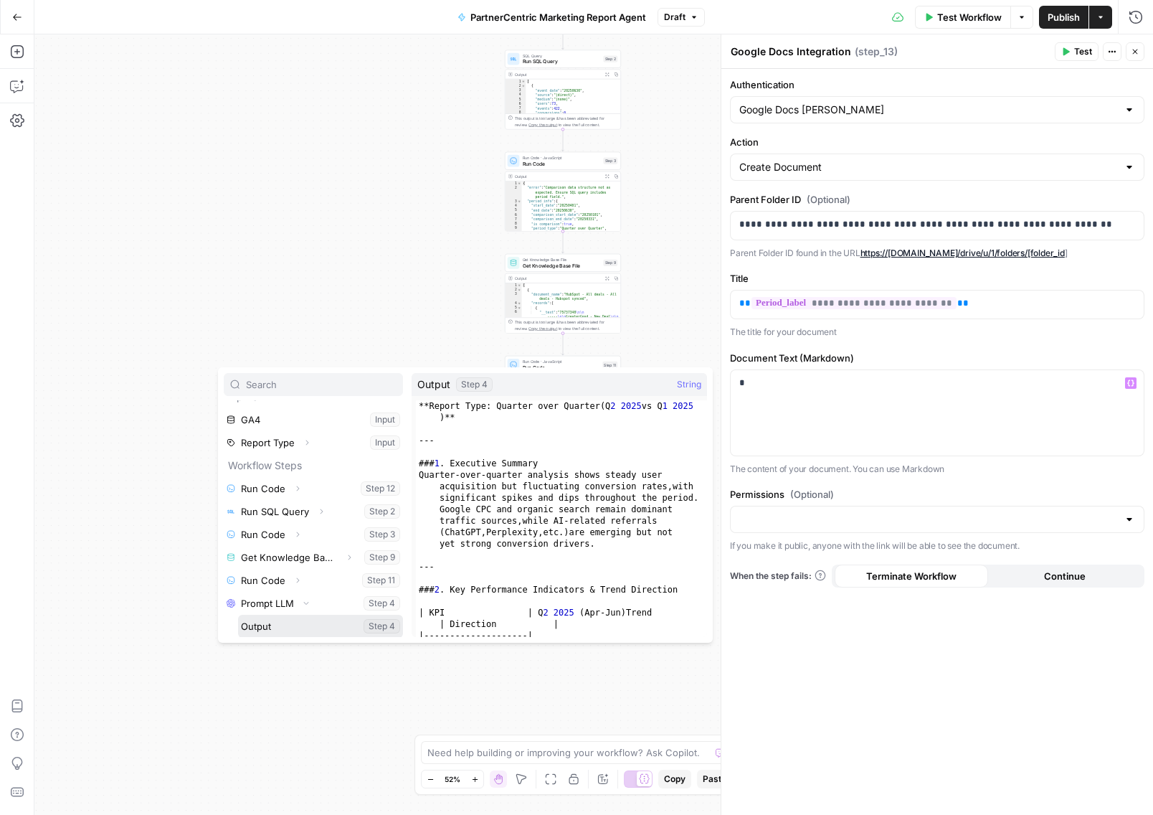
click at [291, 620] on button "Select variable Output" at bounding box center [320, 626] width 165 height 23
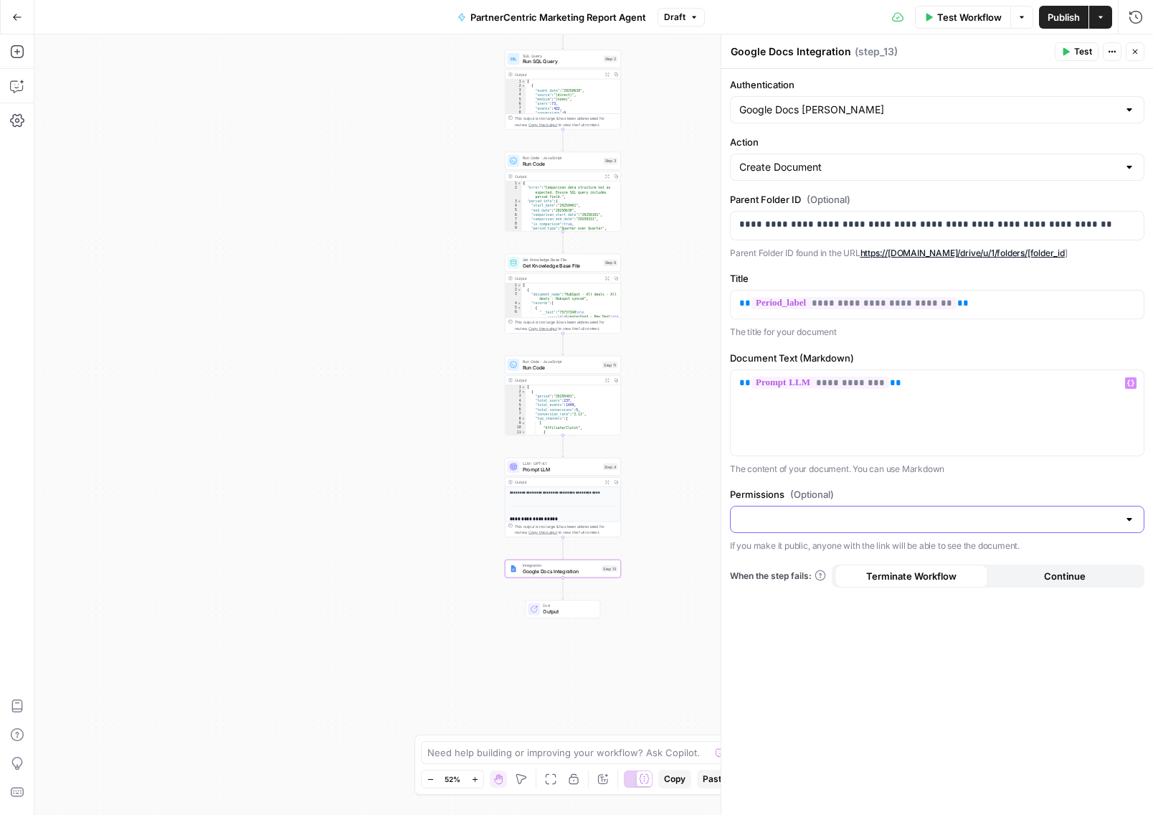
click at [771, 519] on input "Permissions (Optional)" at bounding box center [928, 519] width 379 height 14
click at [773, 569] on span "Public" at bounding box center [934, 571] width 384 height 14
type input "Public"
click at [780, 521] on input "Permissions (Optional)" at bounding box center [928, 519] width 379 height 14
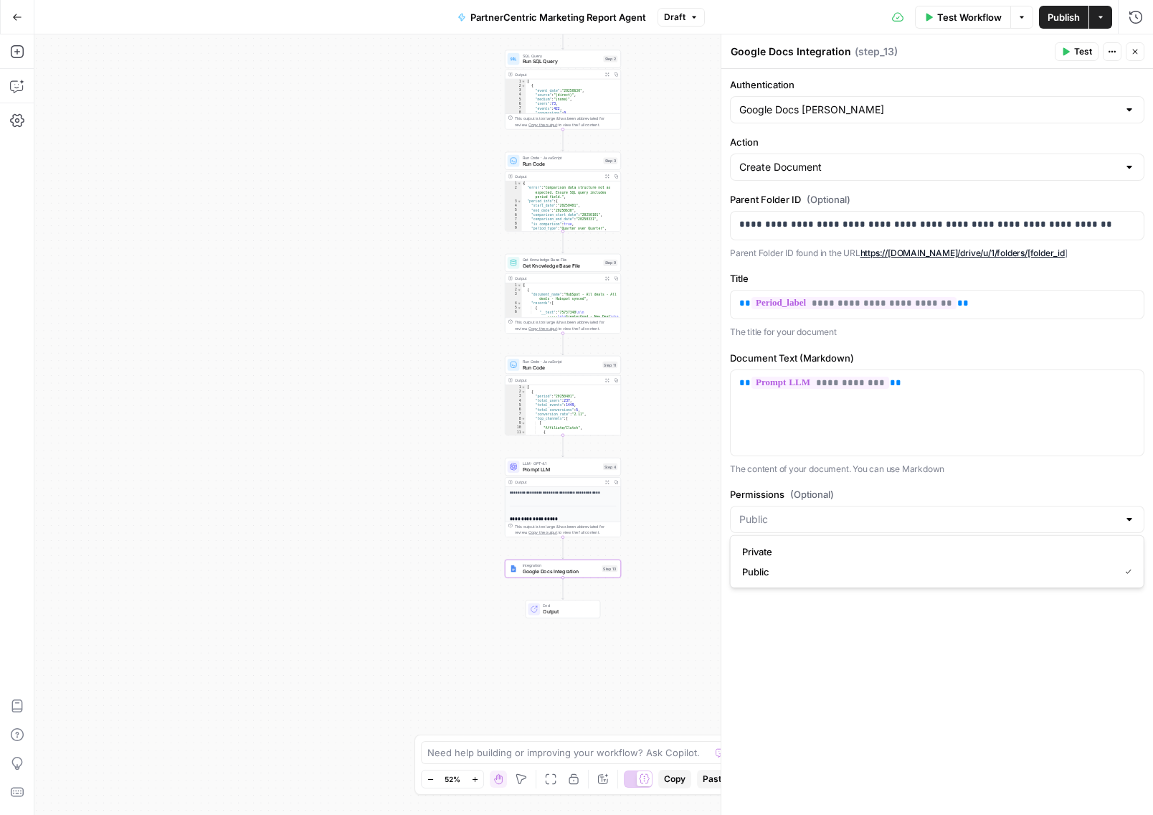
type input "Public"
click at [780, 665] on div "**********" at bounding box center [937, 442] width 432 height 746
click at [1141, 54] on button "Close" at bounding box center [1135, 51] width 19 height 19
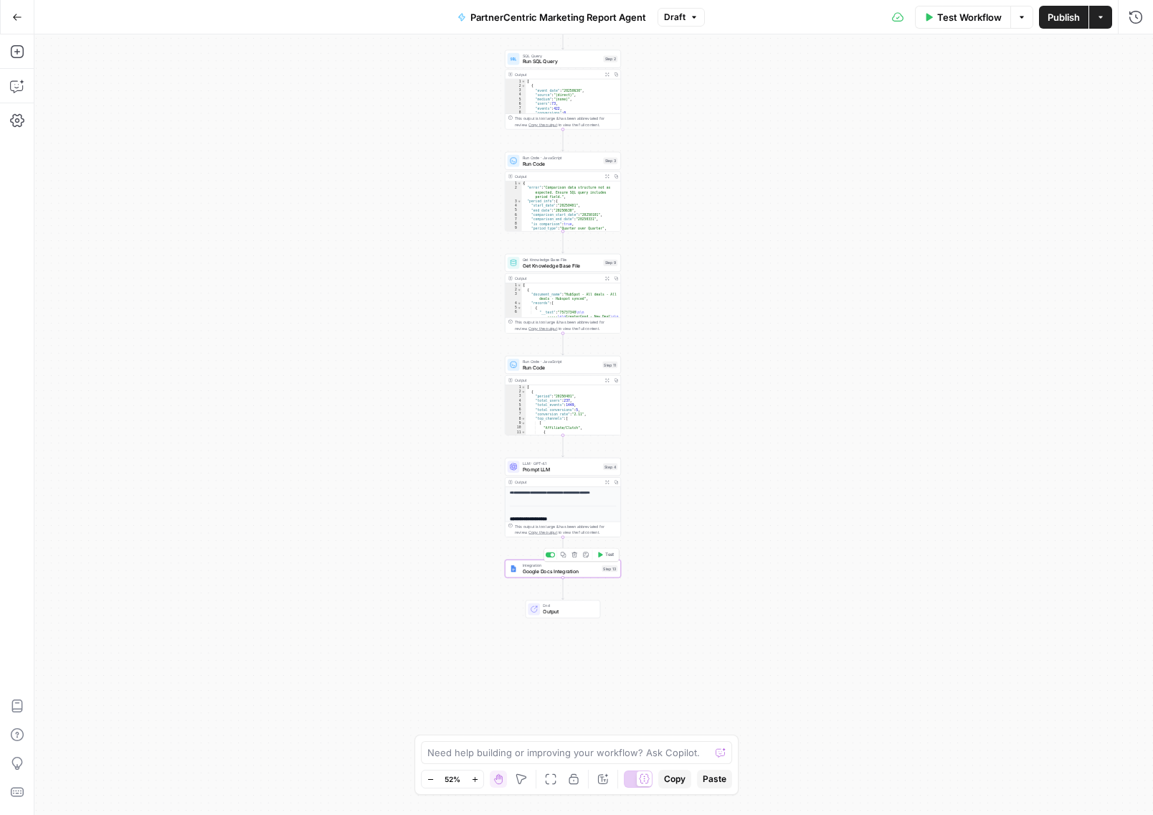
click at [564, 575] on div "Integration Google Docs Integration Step 13 Copy step Delete step Add Note Test" at bounding box center [563, 568] width 116 height 18
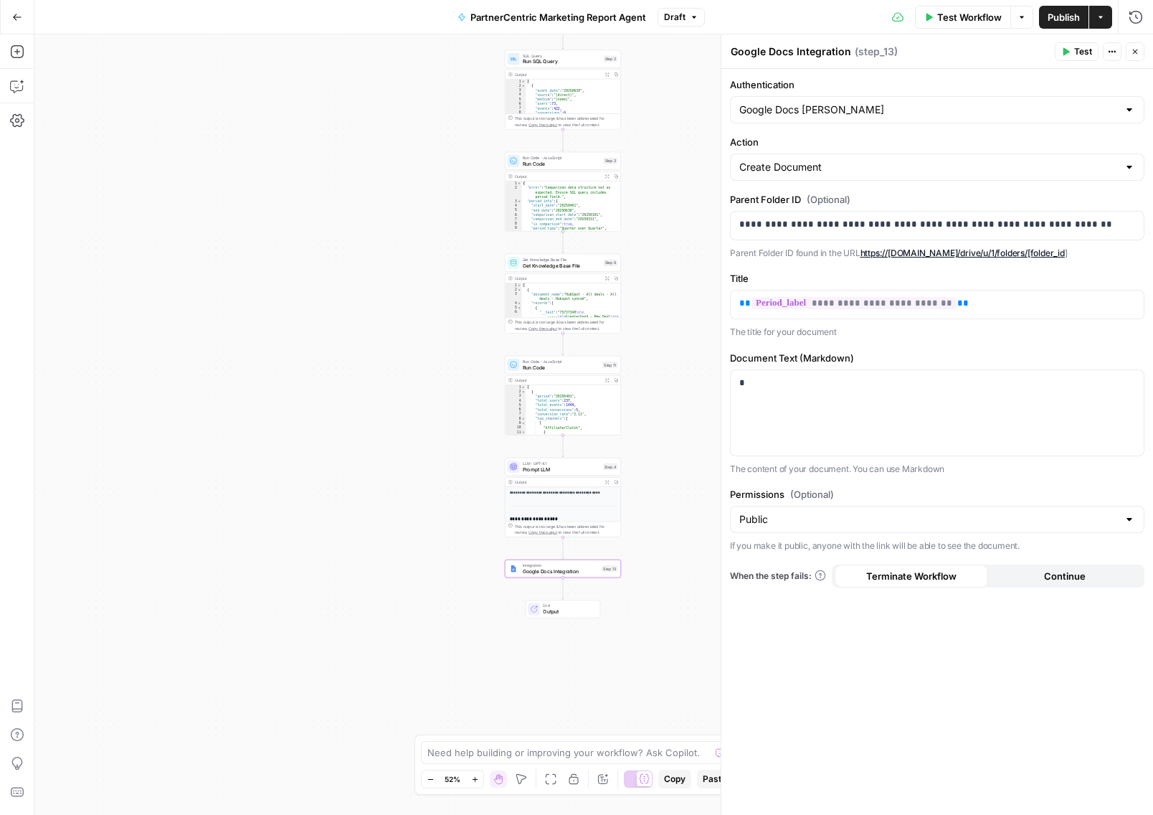
click at [1082, 60] on button "Test" at bounding box center [1077, 51] width 44 height 19
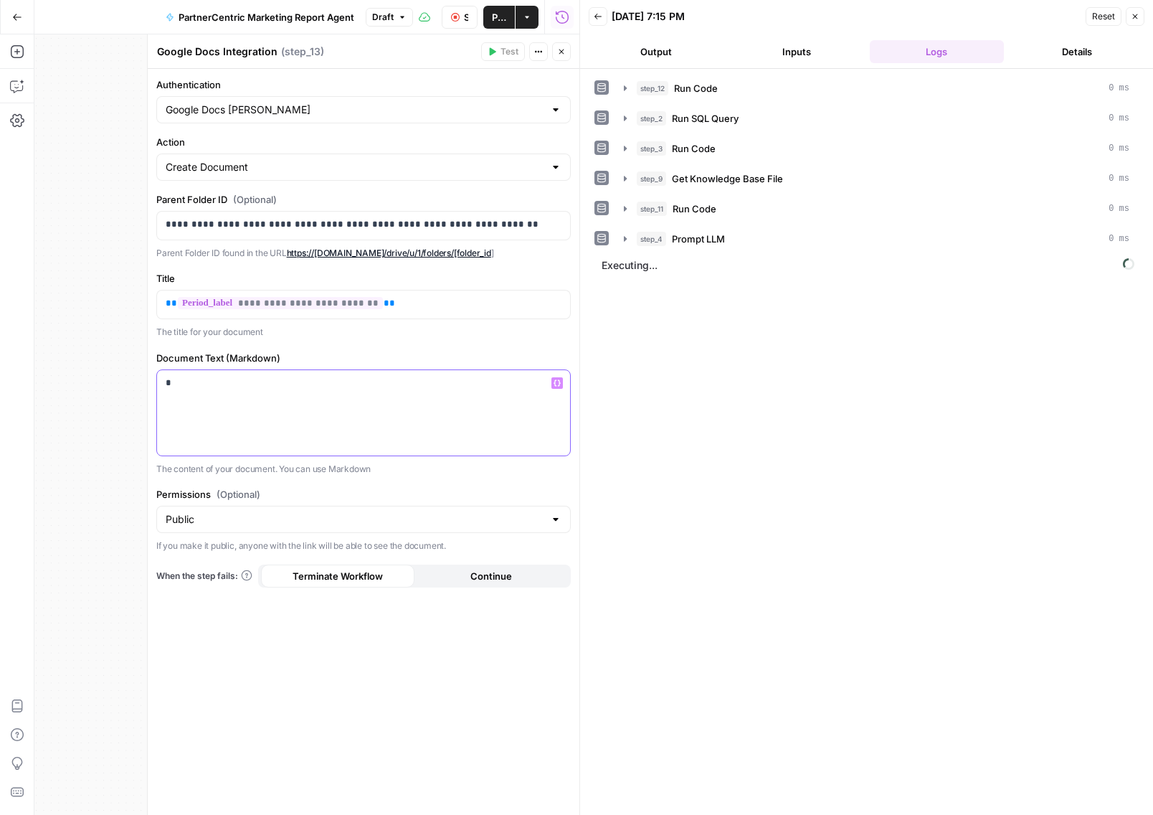
click at [260, 389] on div "*" at bounding box center [363, 412] width 413 height 85
click at [379, 391] on div "*" at bounding box center [363, 412] width 413 height 85
click at [468, 24] on button "Stop Run" at bounding box center [460, 17] width 36 height 23
click at [381, 398] on div at bounding box center [363, 412] width 413 height 85
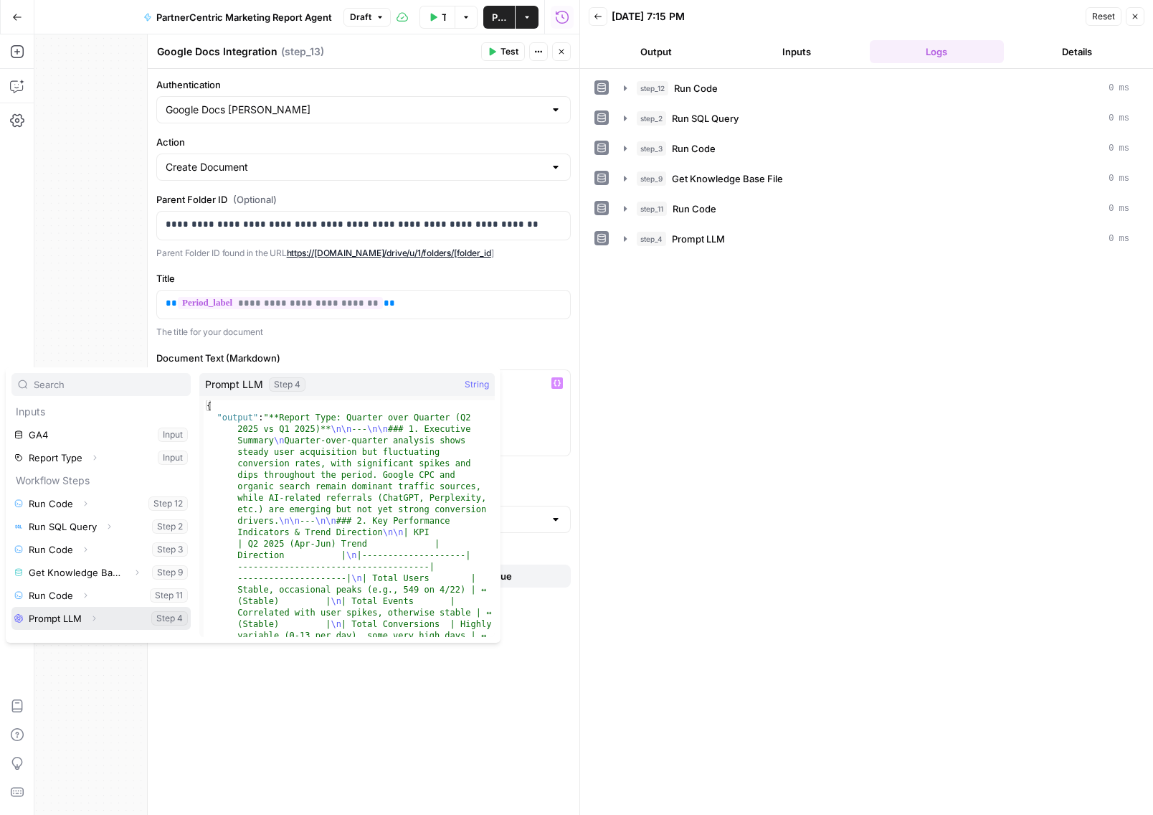
click at [98, 618] on icon "button" at bounding box center [94, 618] width 9 height 9
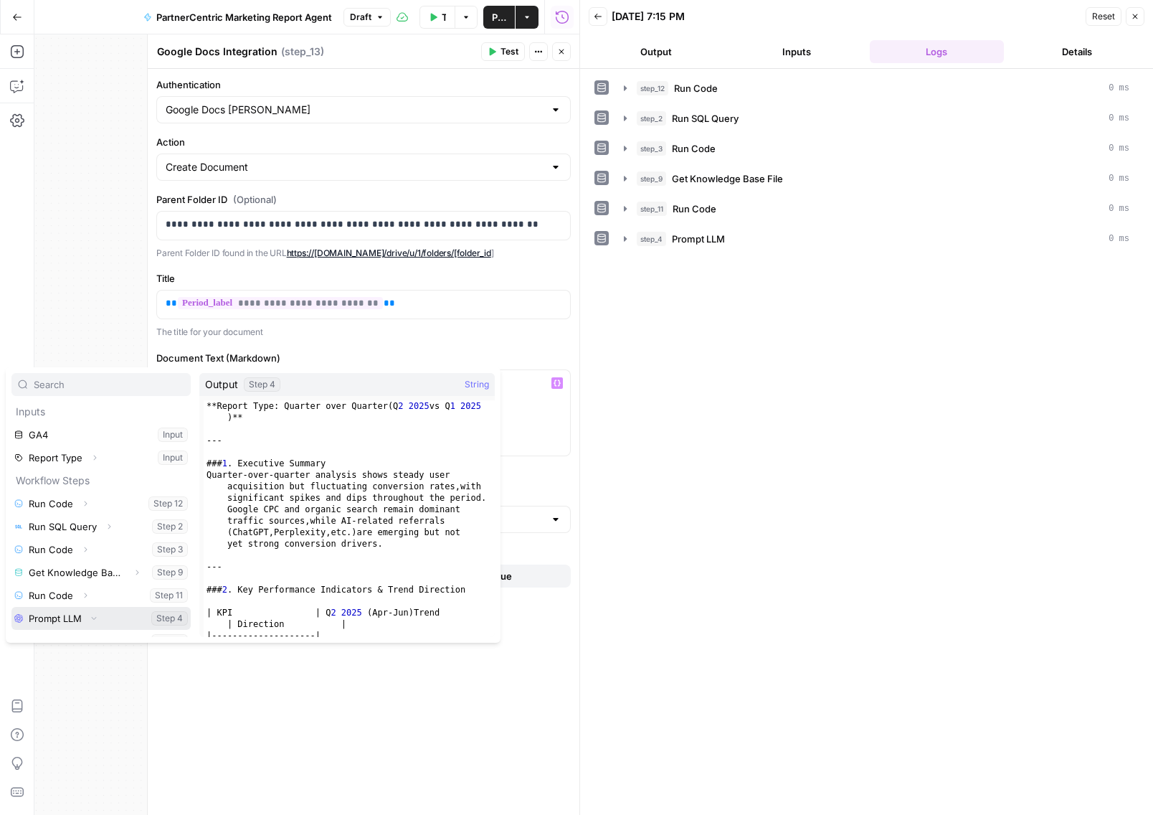
scroll to position [15, 0]
click at [96, 628] on button "Select variable Output" at bounding box center [108, 626] width 165 height 23
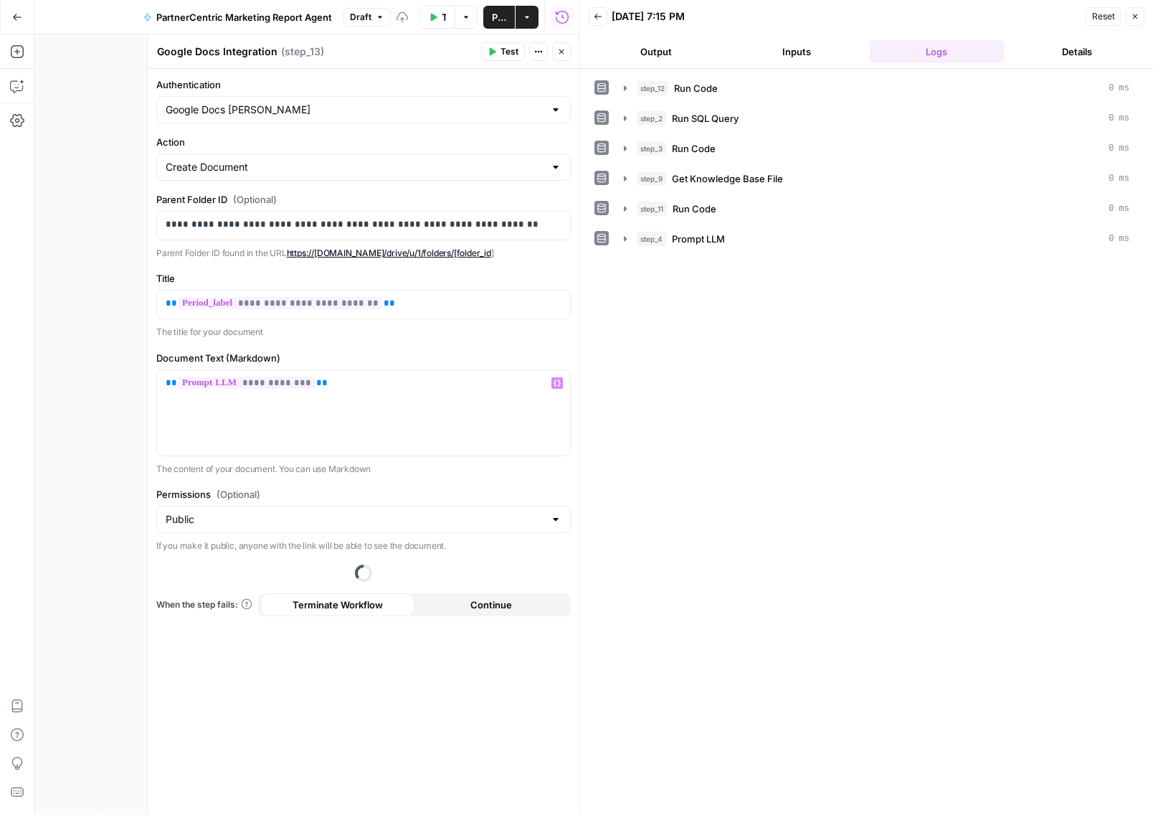
click at [610, 567] on div "step_12 Run Code 0 ms step_2 Run SQL Query 0 ms step_3 Run Code 0 ms step_9 Get…" at bounding box center [866, 441] width 544 height 731
click at [496, 47] on button "Test" at bounding box center [503, 51] width 44 height 19
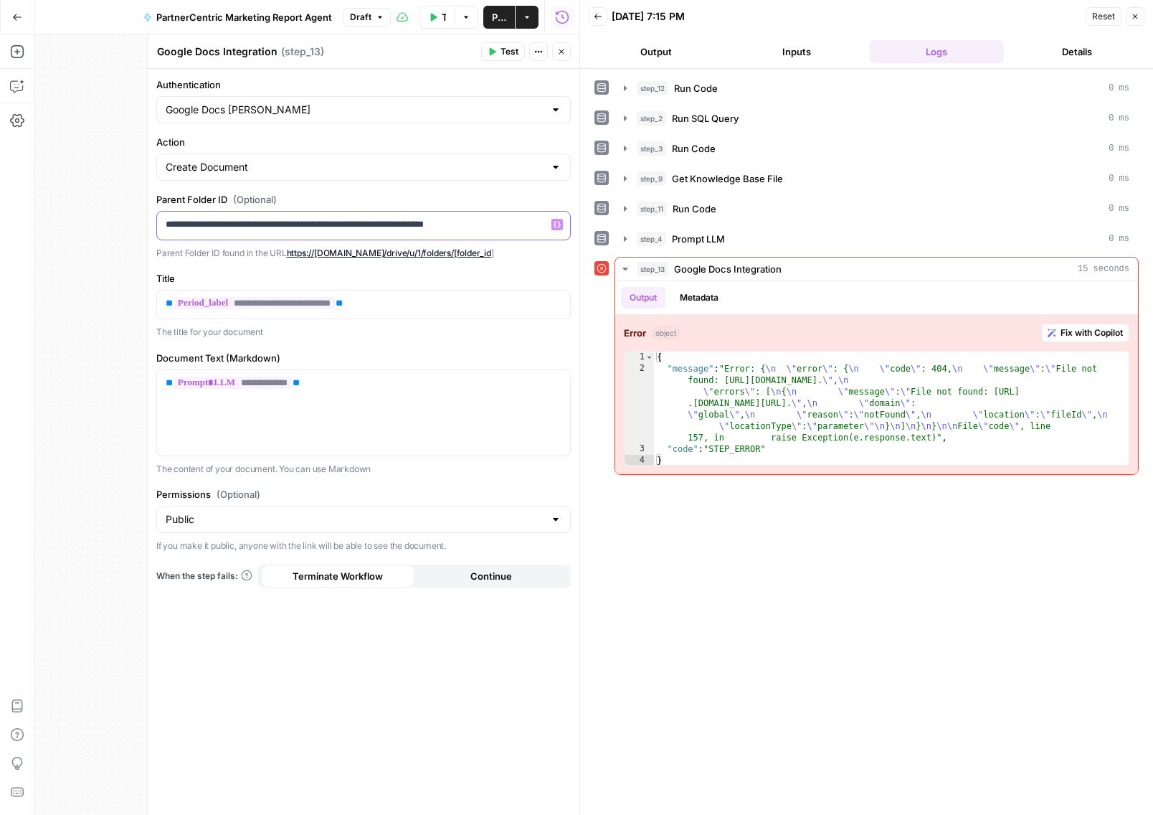
click at [474, 225] on p "**********" at bounding box center [364, 224] width 397 height 14
click at [450, 226] on p "**********" at bounding box center [364, 224] width 397 height 14
drag, startPoint x: 336, startPoint y: 221, endPoint x: 532, endPoint y: 217, distance: 196.5
click at [532, 217] on p "**********" at bounding box center [364, 224] width 397 height 14
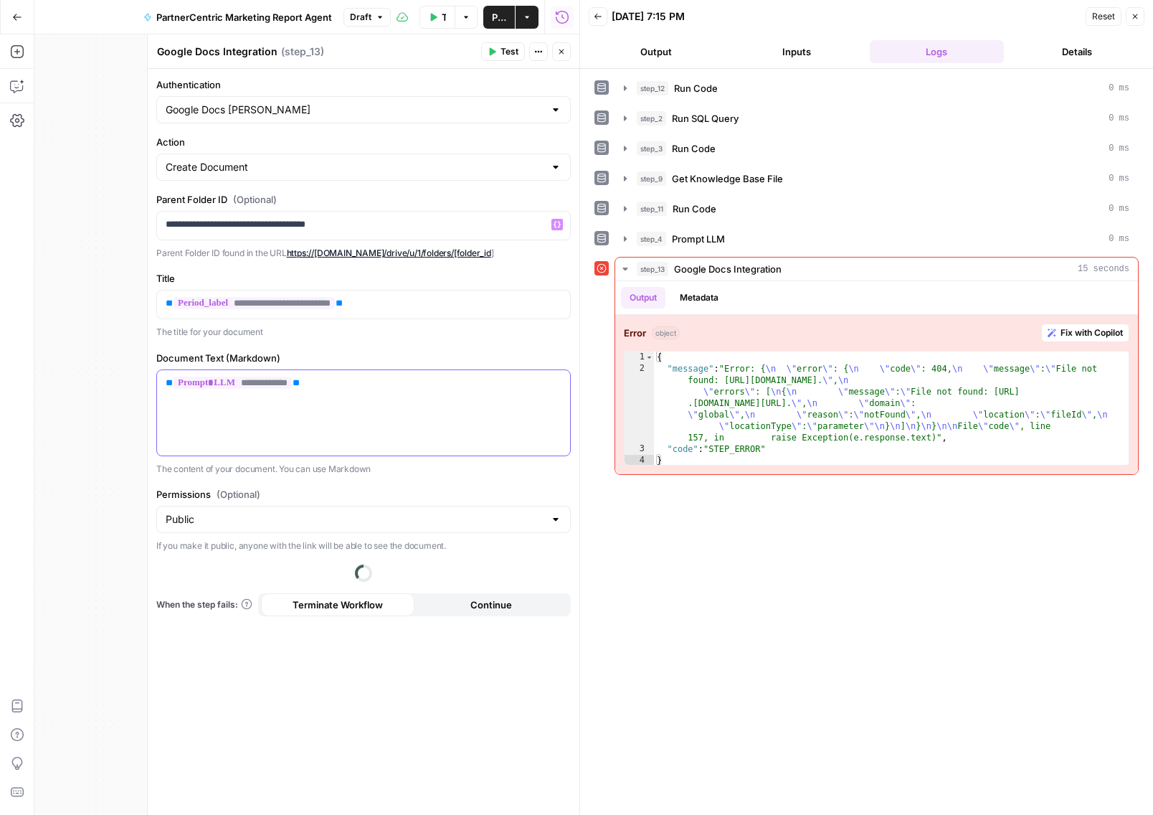
click at [427, 387] on div "**********" at bounding box center [363, 412] width 413 height 85
click at [518, 253] on p "Parent Folder ID found in the URL https://drive.google.com/drive/u/1/folders/[f…" at bounding box center [363, 253] width 414 height 14
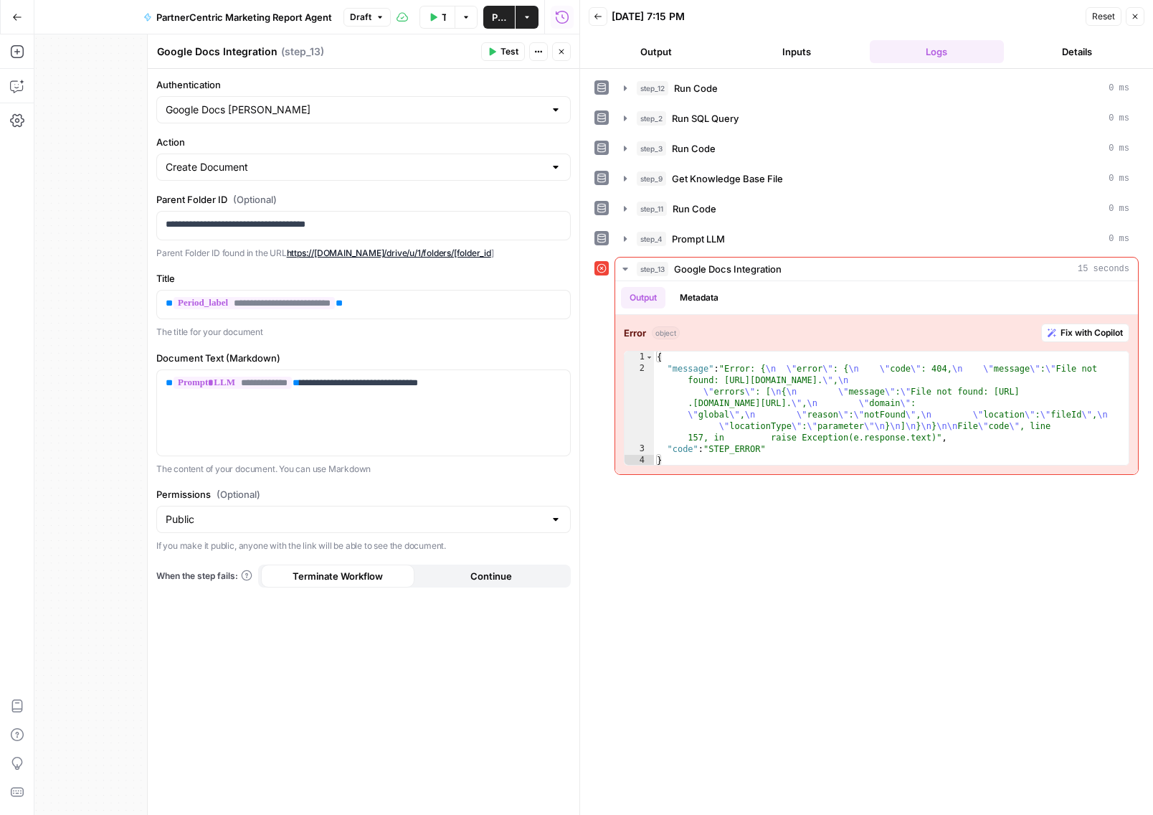
drag, startPoint x: 506, startPoint y: 252, endPoint x: 289, endPoint y: 252, distance: 217.3
click at [289, 252] on p "Parent Folder ID found in the URL https://drive.google.com/drive/u/1/folders/[f…" at bounding box center [363, 253] width 414 height 14
copy p "https://drive.google.com/drive/u/1/folders/[folder_id ]"
click at [385, 223] on p "**********" at bounding box center [364, 224] width 397 height 14
paste div
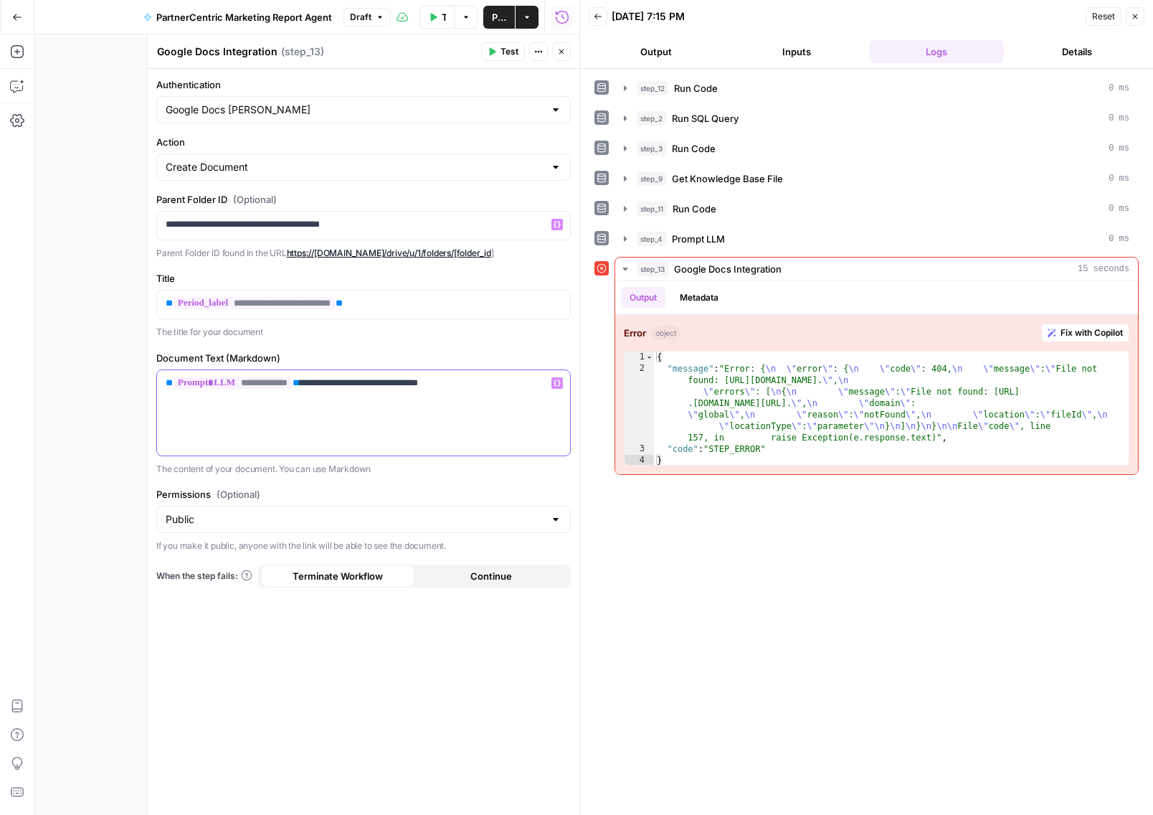
drag, startPoint x: 313, startPoint y: 376, endPoint x: 476, endPoint y: 384, distance: 163.0
click at [476, 384] on p "**********" at bounding box center [364, 383] width 397 height 14
drag, startPoint x: 511, startPoint y: 383, endPoint x: 313, endPoint y: 375, distance: 198.1
click at [313, 376] on p "**********" at bounding box center [364, 383] width 397 height 14
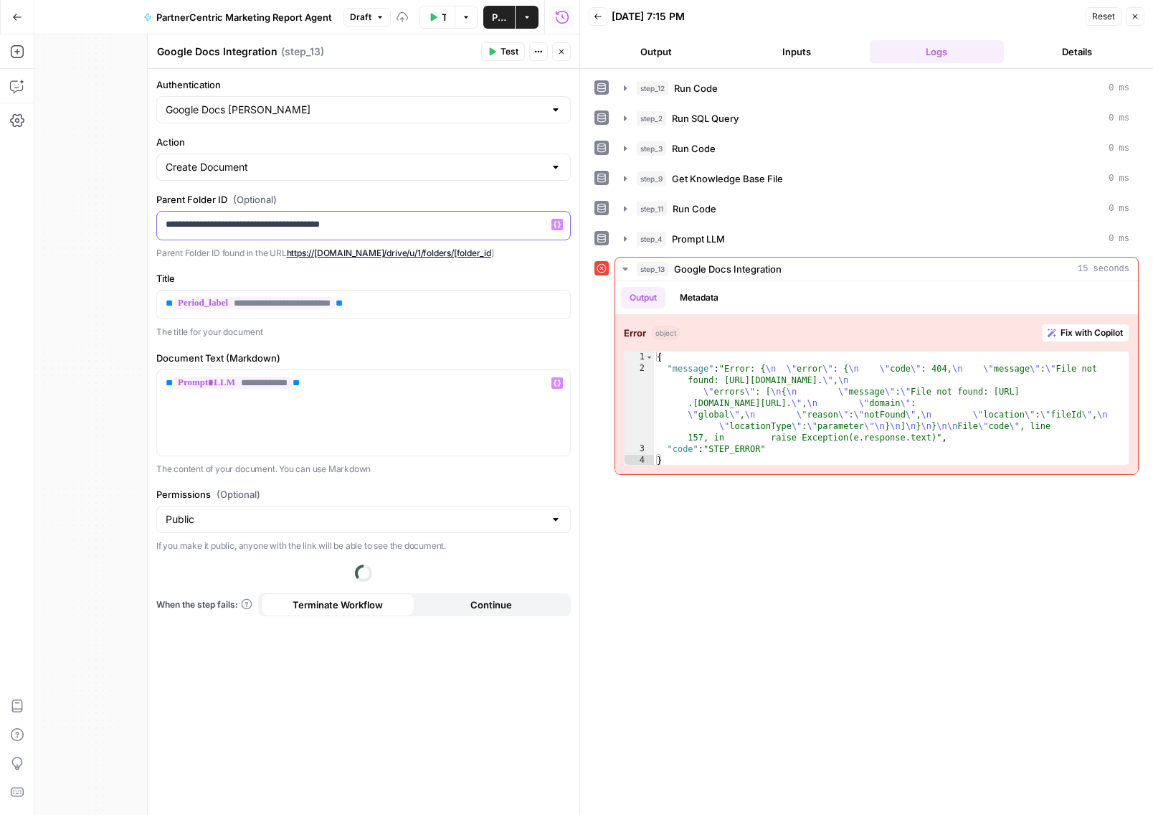
click at [369, 222] on p "**********" at bounding box center [364, 224] width 397 height 14
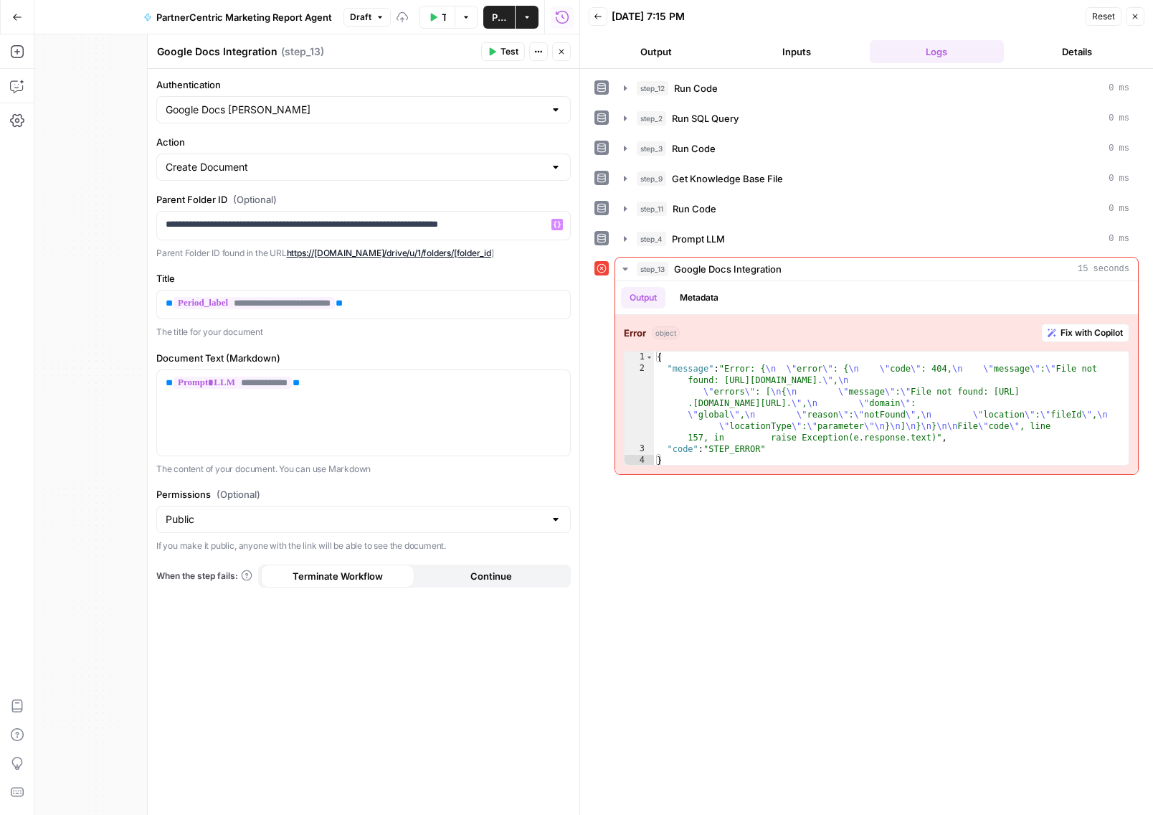
click at [504, 57] on span "Test" at bounding box center [510, 51] width 18 height 13
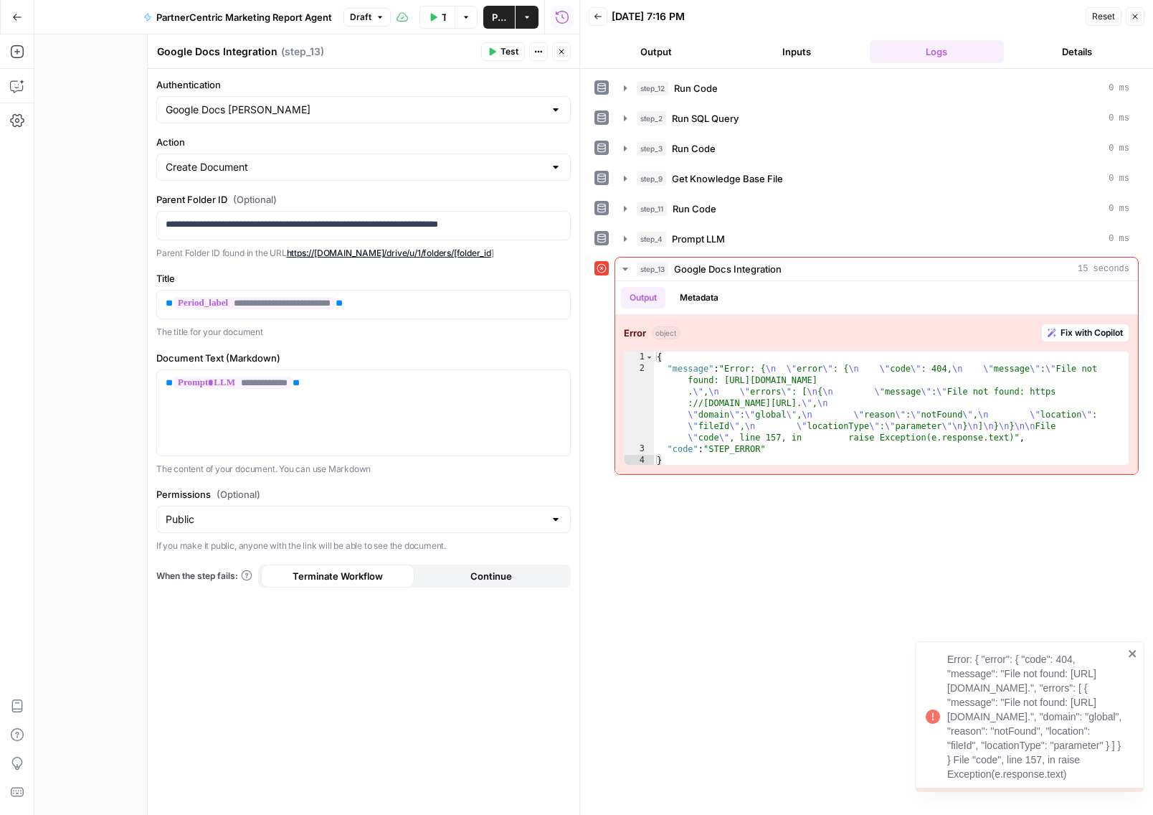
click at [1130, 648] on icon "close" at bounding box center [1133, 653] width 10 height 11
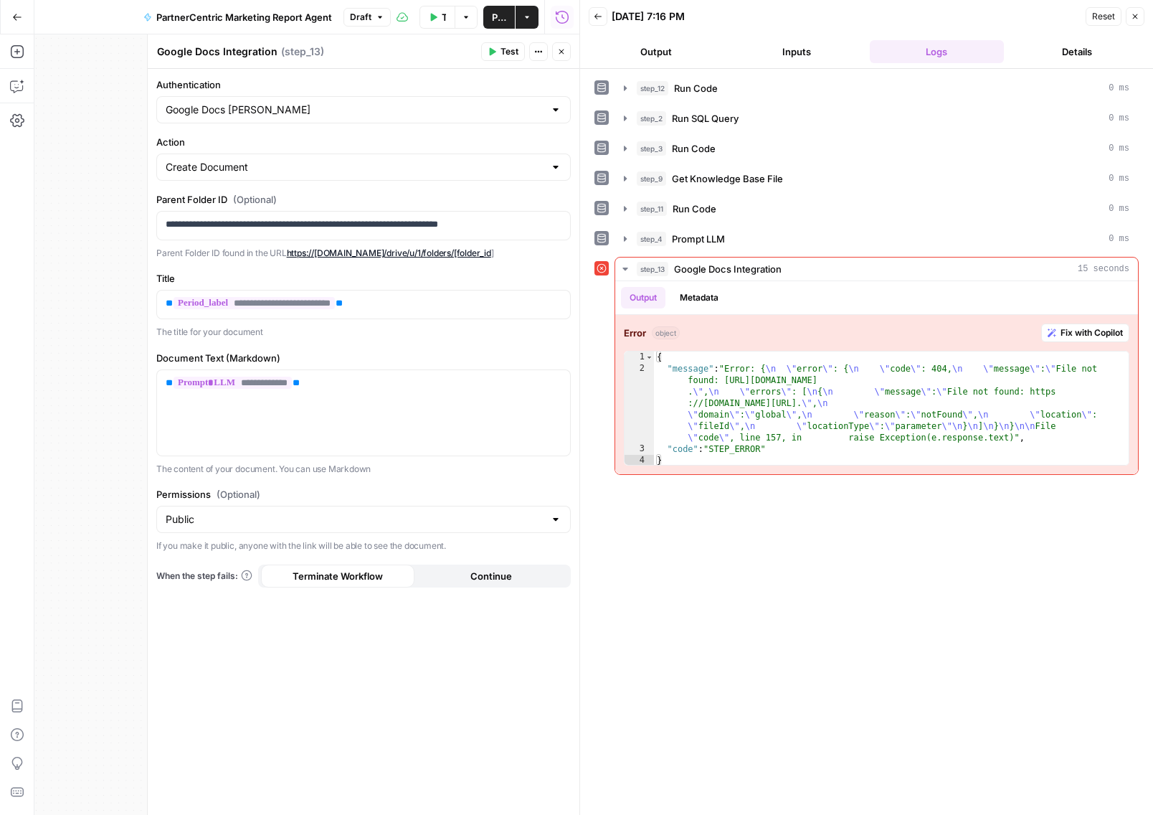
click at [1000, 668] on div "step_12 Run Code 0 ms step_2 Run SQL Query 0 ms step_3 Run Code 0 ms step_9 Get…" at bounding box center [866, 441] width 544 height 731
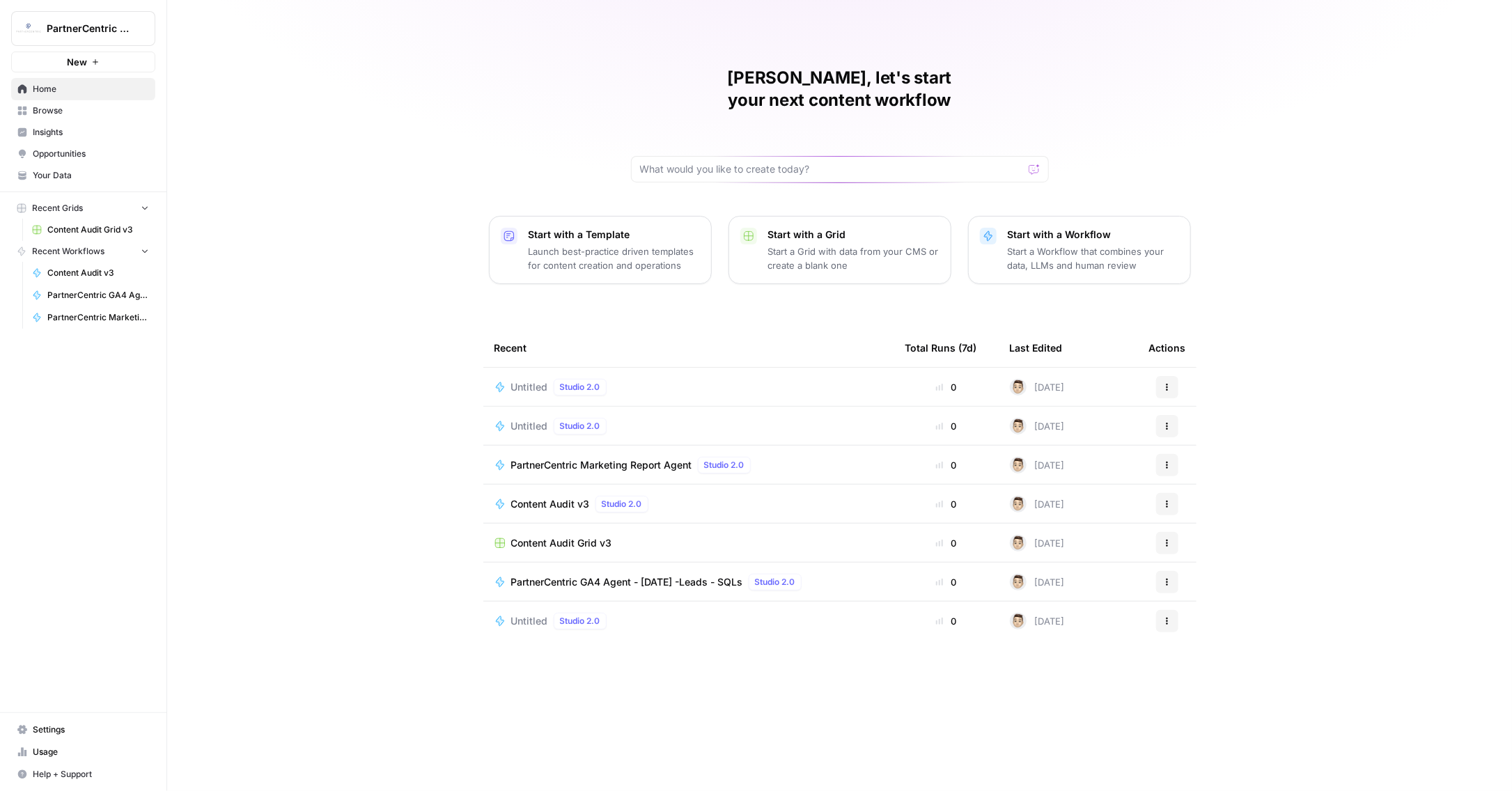
click at [471, 222] on div "Kris, let's start your next content workflow Start with a Template Launch best-…" at bounding box center [839, 395] width 1345 height 791
